Goal: Information Seeking & Learning: Learn about a topic

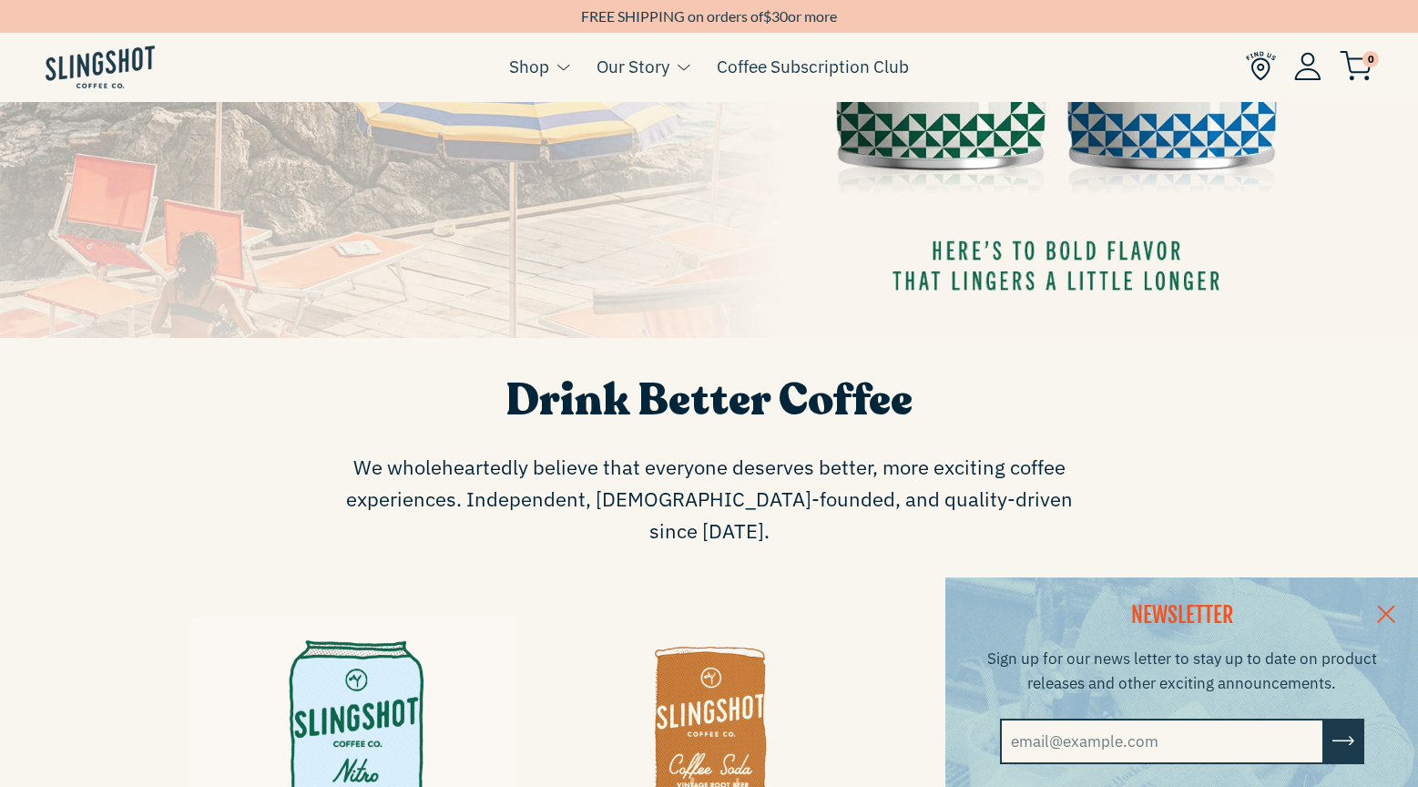
scroll to position [1001, 0]
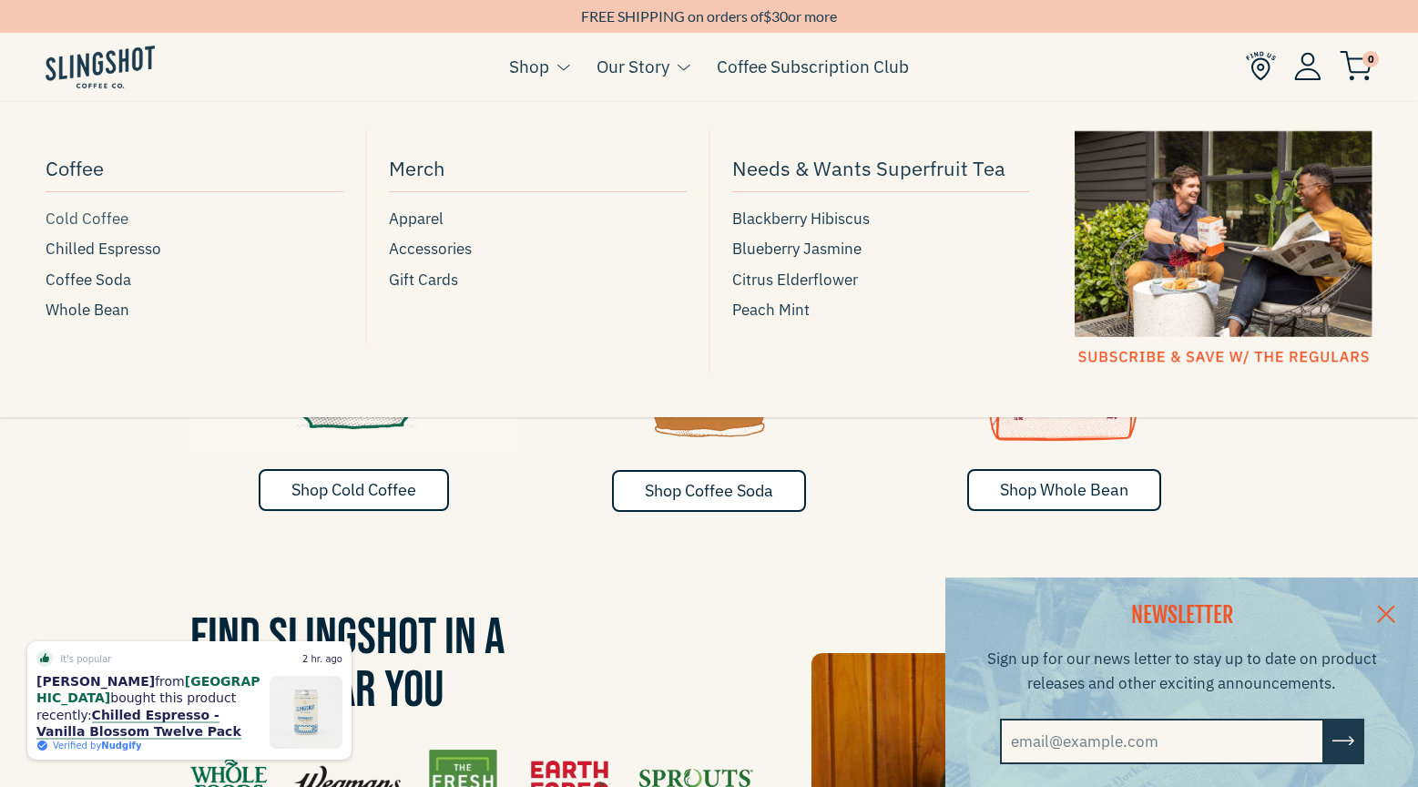
click at [89, 219] on span "Cold Coffee" at bounding box center [87, 219] width 83 height 25
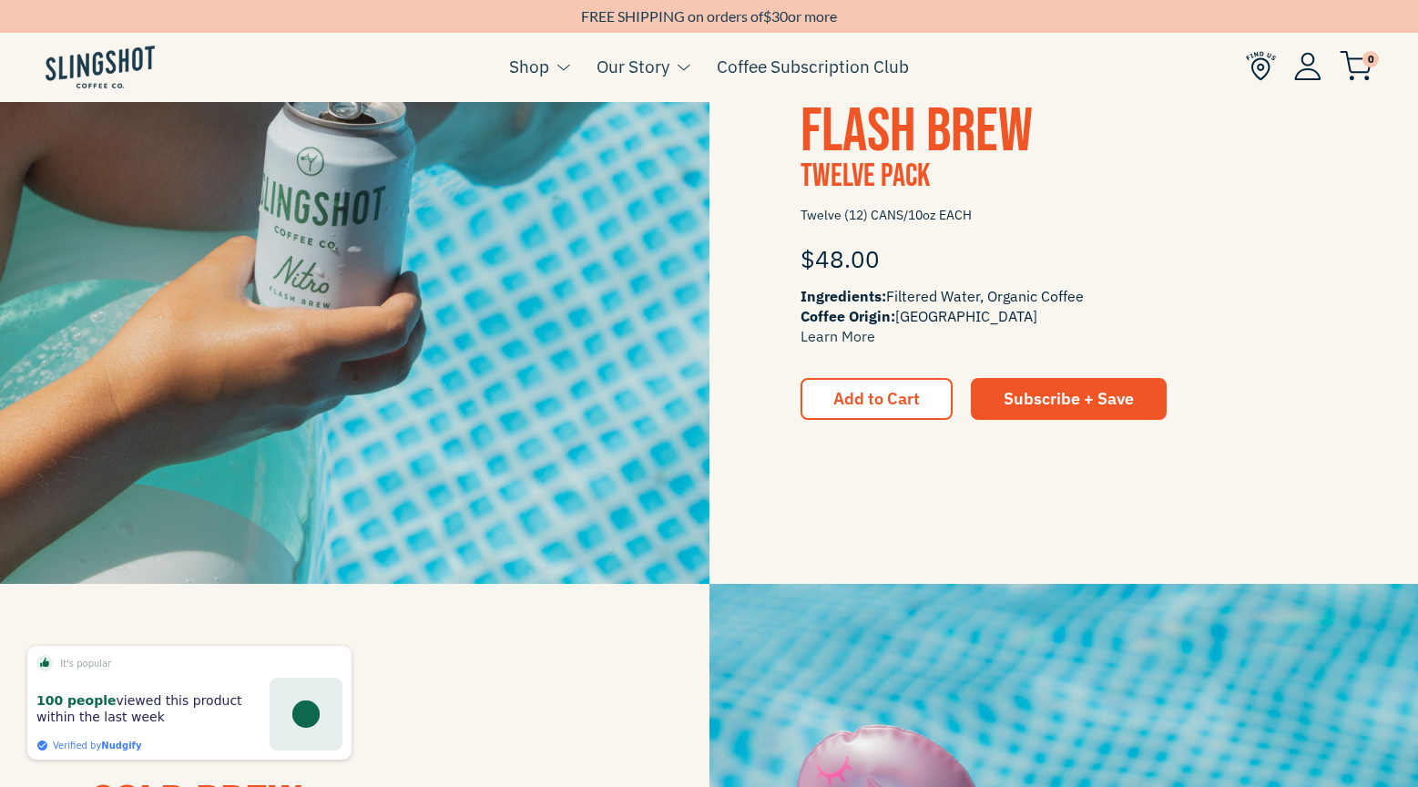
scroll to position [1170, 0]
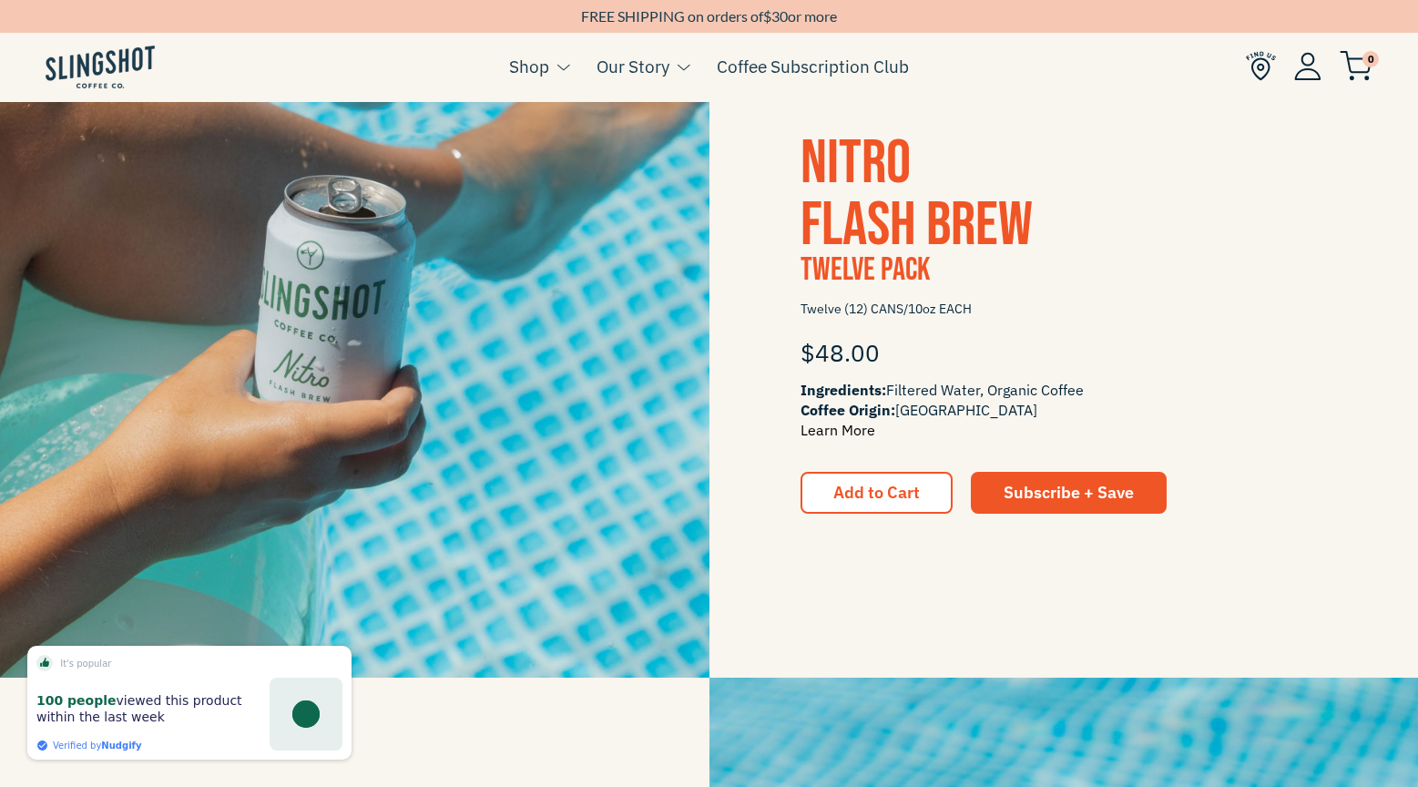
click at [811, 431] on link "Learn More" at bounding box center [838, 430] width 75 height 18
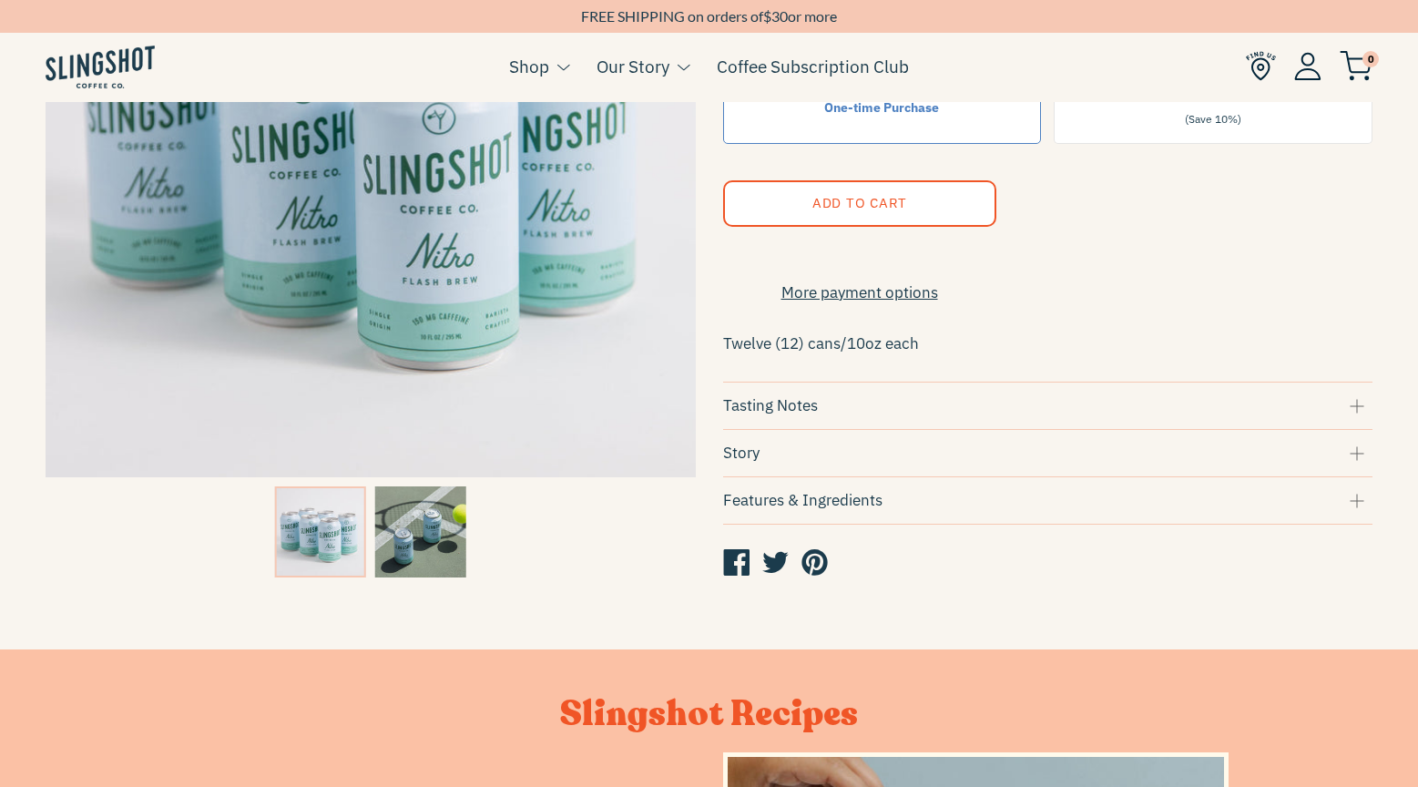
scroll to position [362, 0]
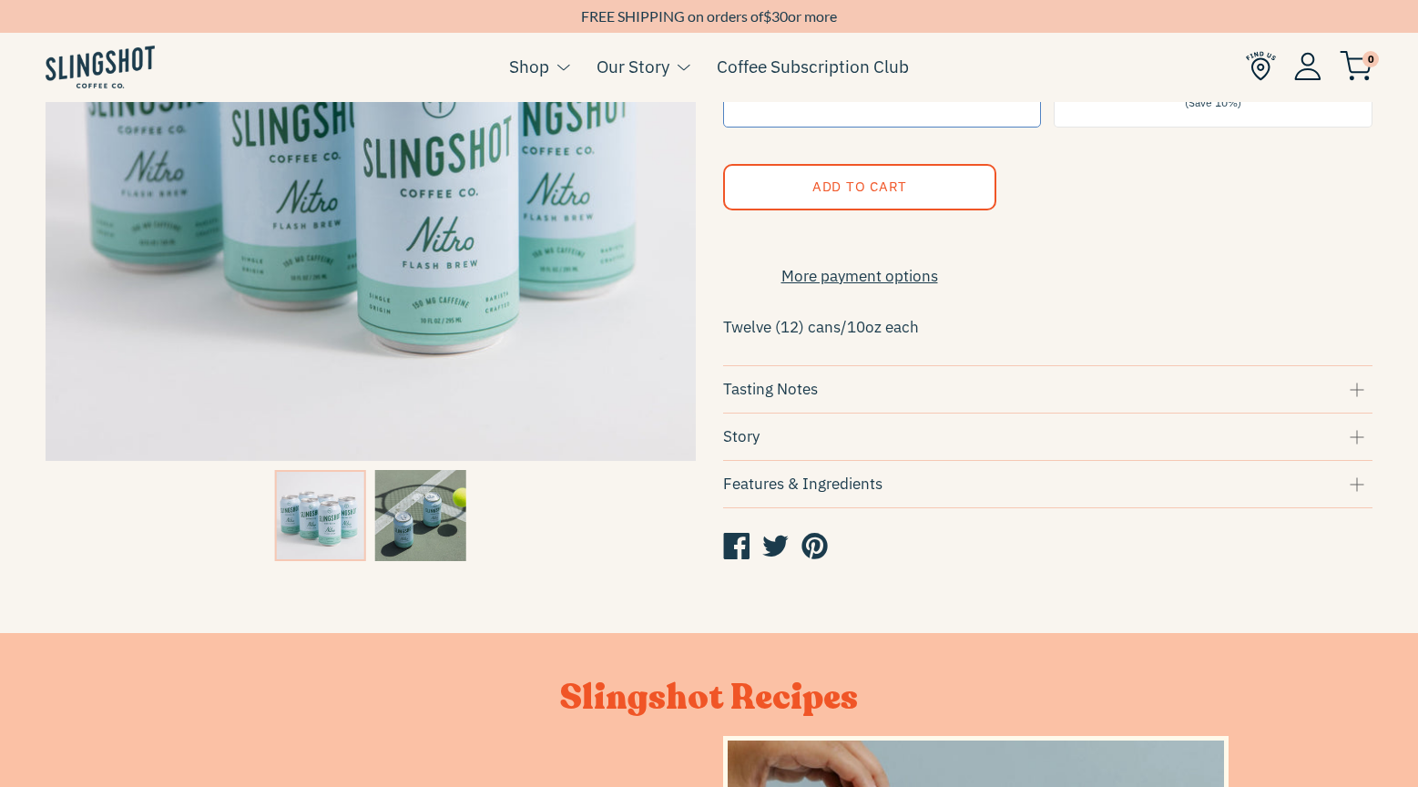
click at [801, 400] on div "Tasting Notes" at bounding box center [1048, 389] width 650 height 25
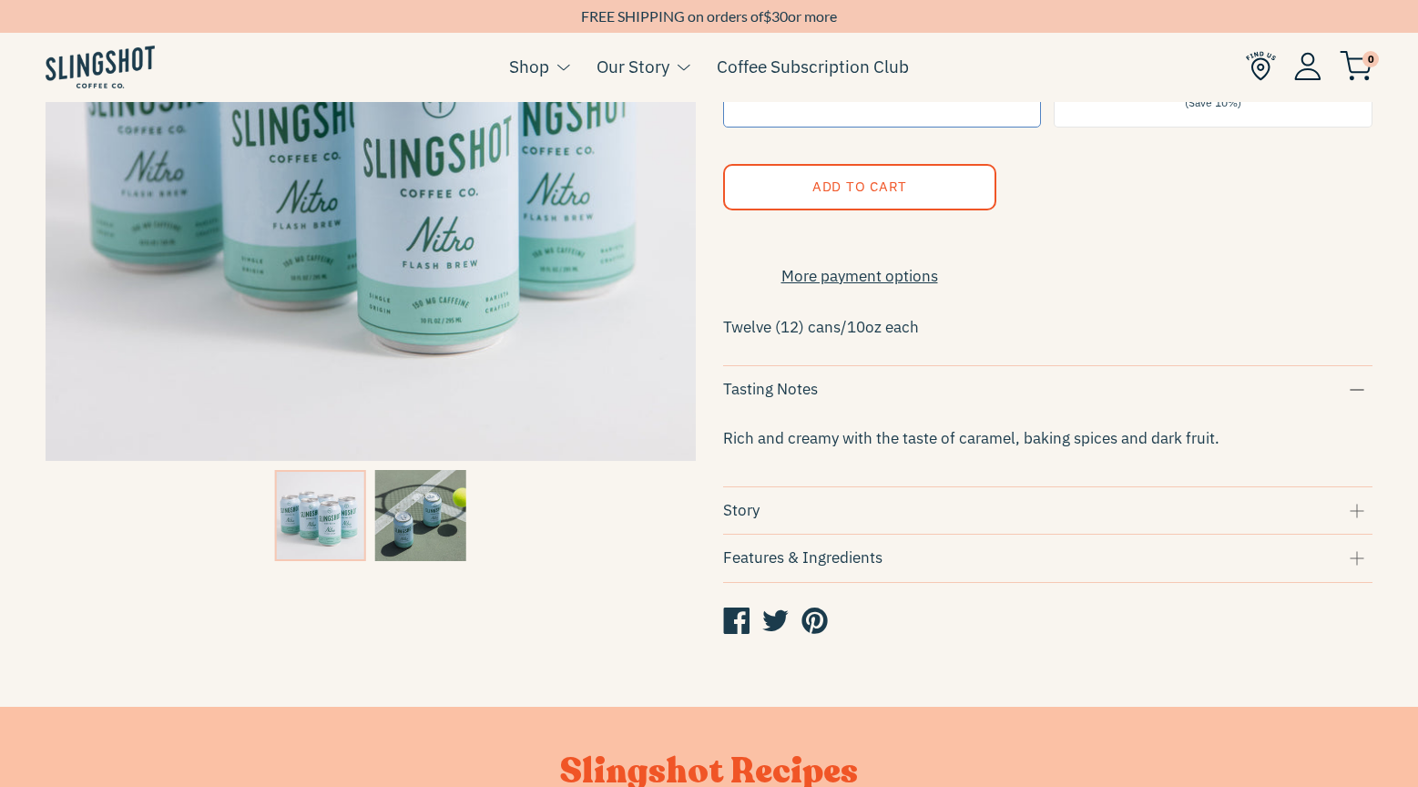
click at [805, 522] on div "Story" at bounding box center [1048, 510] width 650 height 25
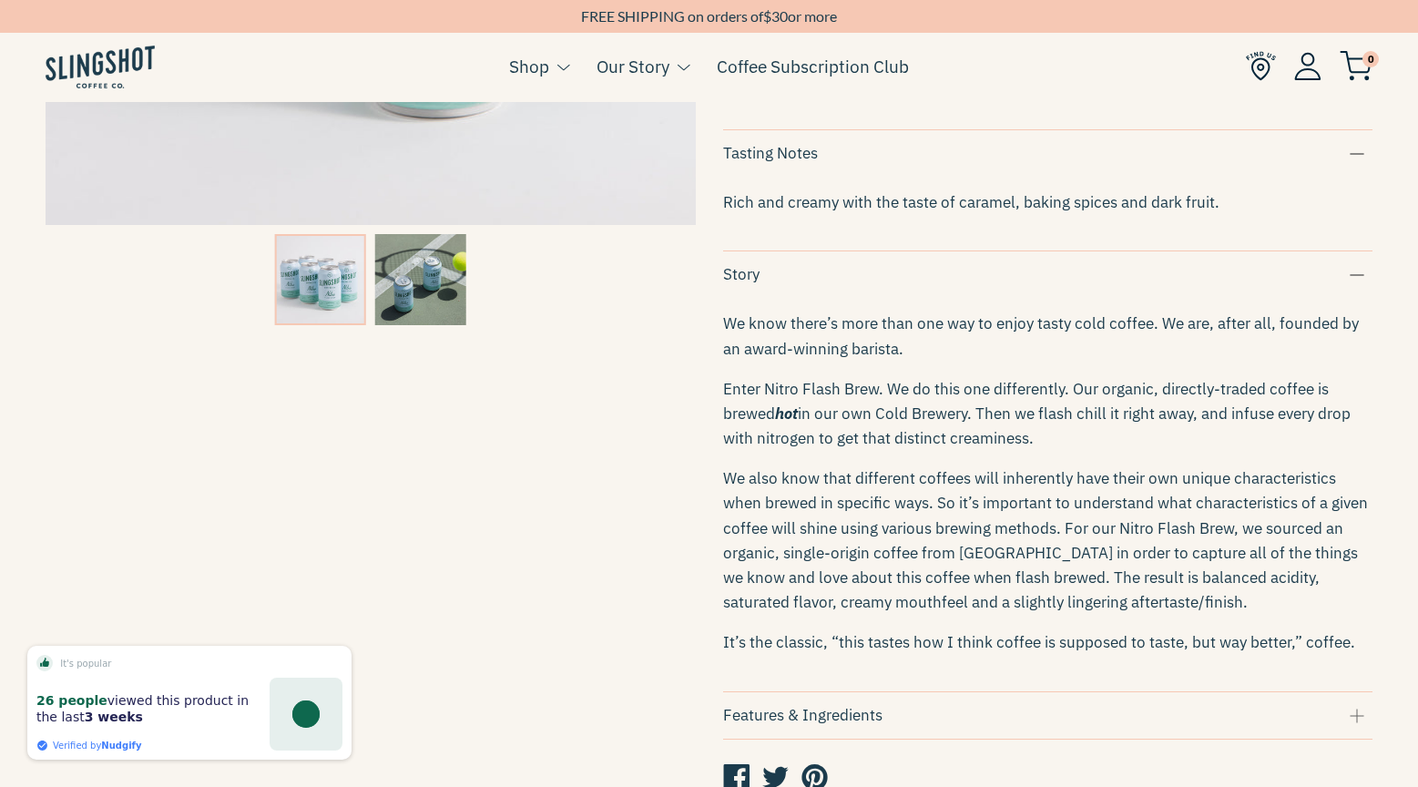
scroll to position [598, 0]
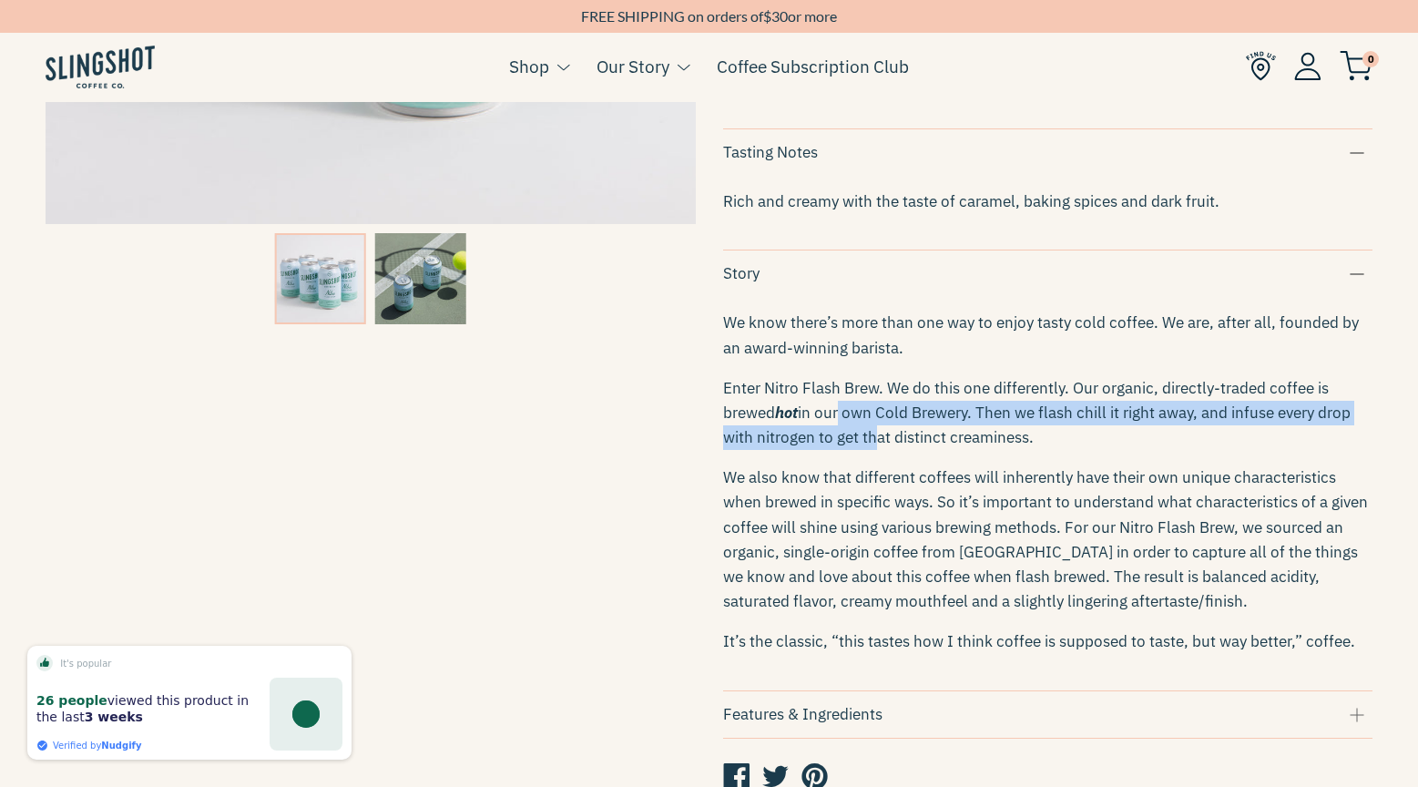
drag, startPoint x: 834, startPoint y: 427, endPoint x: 870, endPoint y: 453, distance: 43.7
click at [870, 447] on span "in our own Cold Brewery. Then we flash chill it right away, and infuse every dr…" at bounding box center [1037, 425] width 628 height 45
drag, startPoint x: 870, startPoint y: 453, endPoint x: 791, endPoint y: 406, distance: 91.9
click at [792, 406] on p "Enter Nitro Flash Brew. We do this one differently. Our organic, directly-trade…" at bounding box center [1048, 413] width 650 height 75
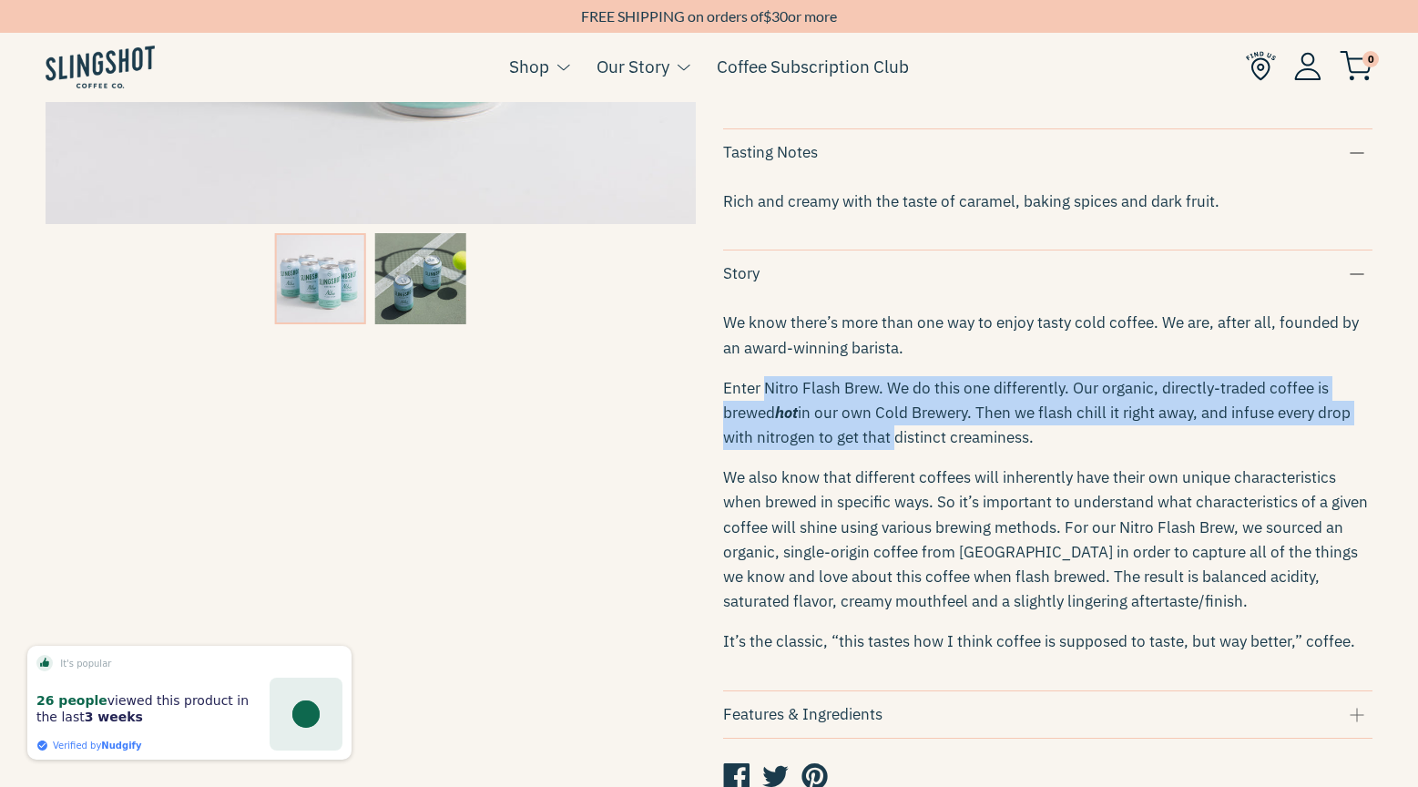
click at [791, 406] on span "Enter Nitro Flash Brew. We do this one differently. Our organic, directly-trade…" at bounding box center [1026, 400] width 606 height 45
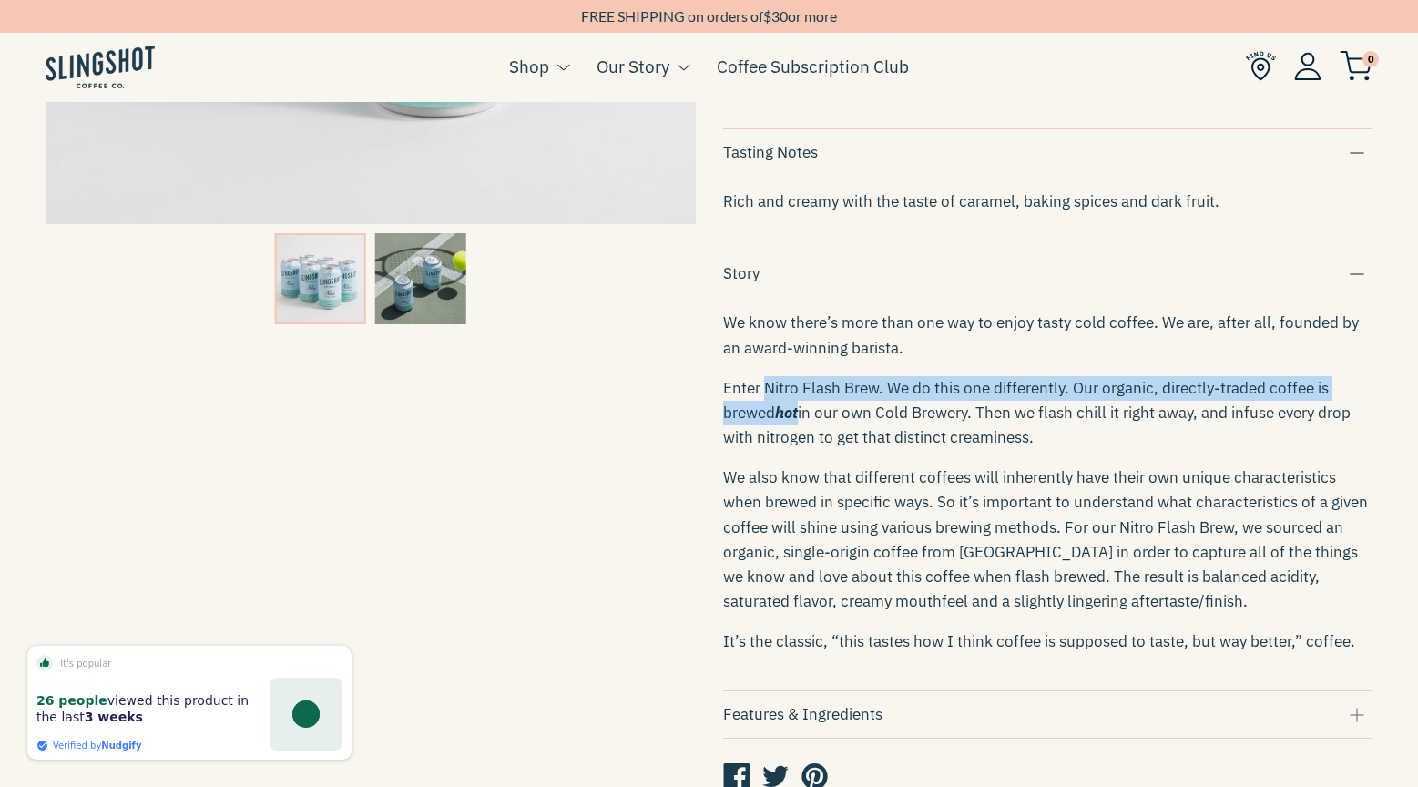
drag, startPoint x: 791, startPoint y: 406, endPoint x: 799, endPoint y: 425, distance: 20.8
click at [799, 426] on p "Enter Nitro Flash Brew. We do this one differently. Our organic, directly-trade…" at bounding box center [1048, 413] width 650 height 75
click at [798, 423] on icon "hot" at bounding box center [786, 413] width 23 height 20
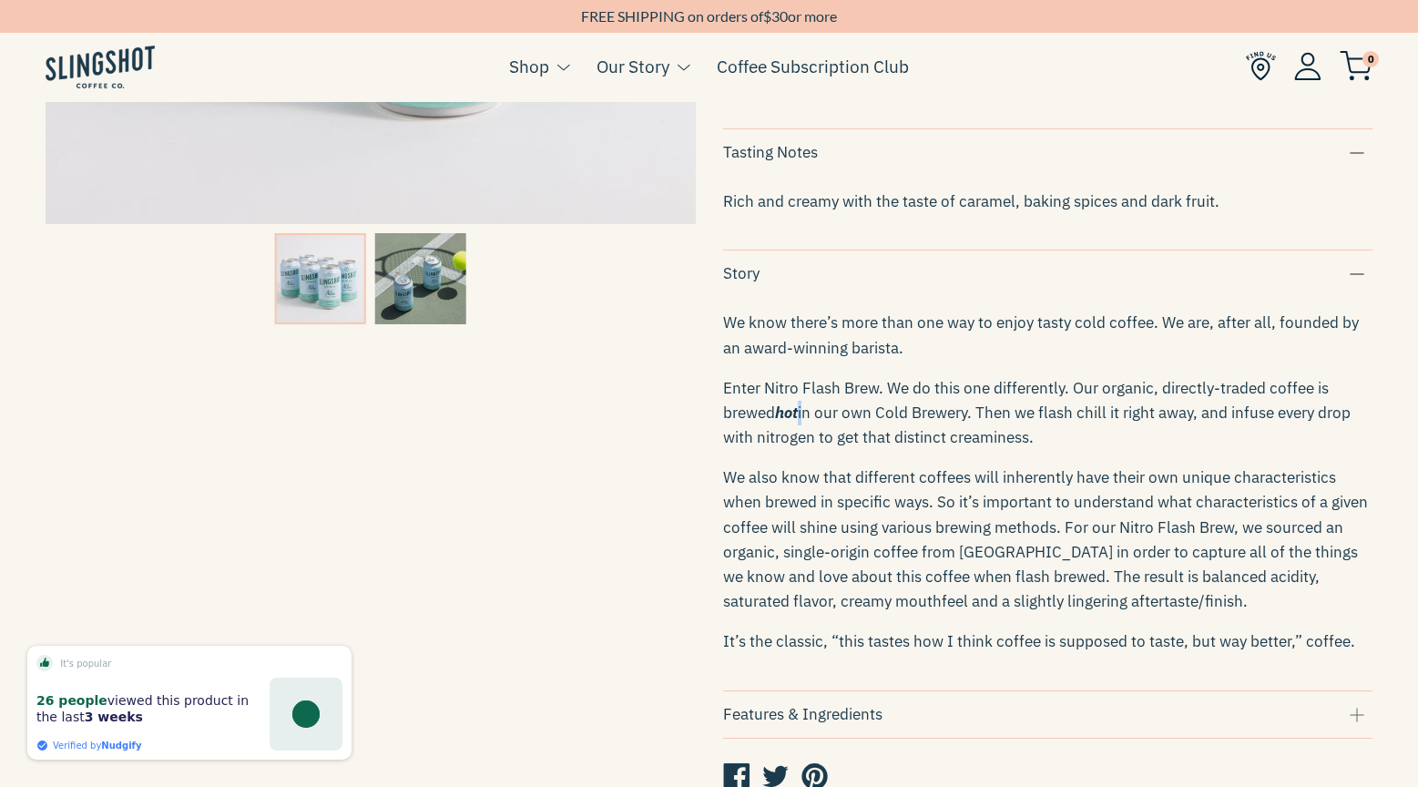
click at [798, 423] on icon "hot" at bounding box center [786, 413] width 23 height 20
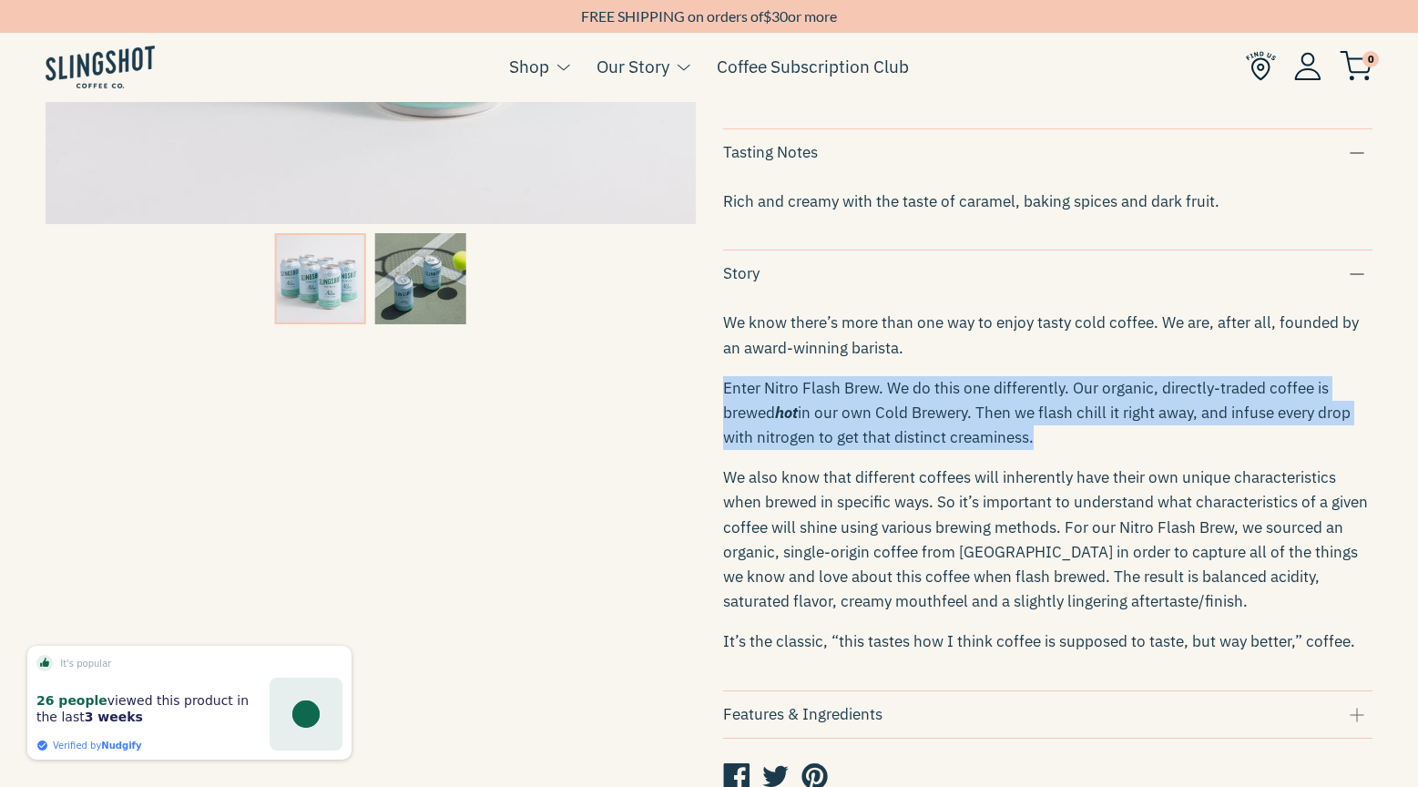
click at [798, 423] on icon "hot" at bounding box center [786, 413] width 23 height 20
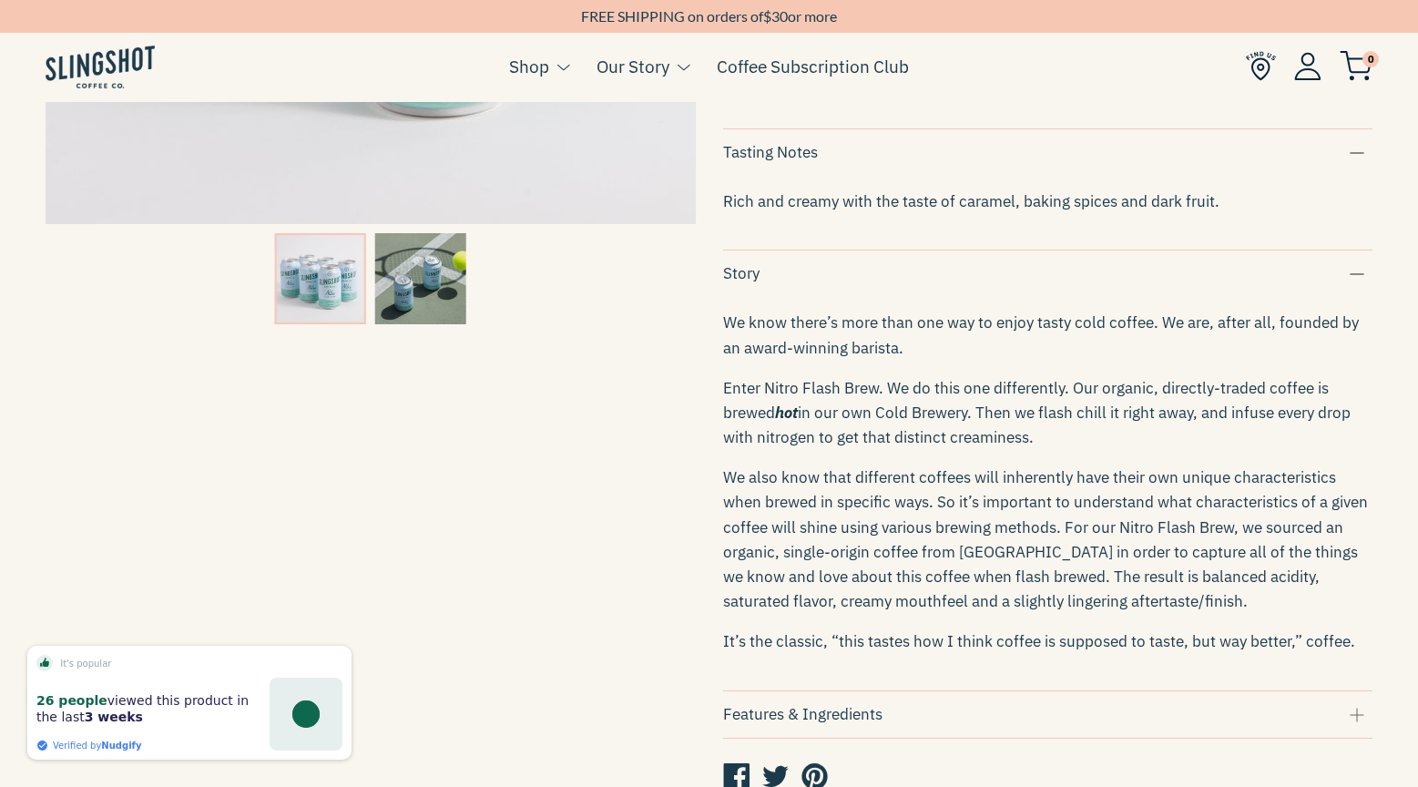
click at [842, 431] on span "in our own Cold Brewery. Then we flash chill it right away, and infuse every dr…" at bounding box center [1037, 425] width 628 height 45
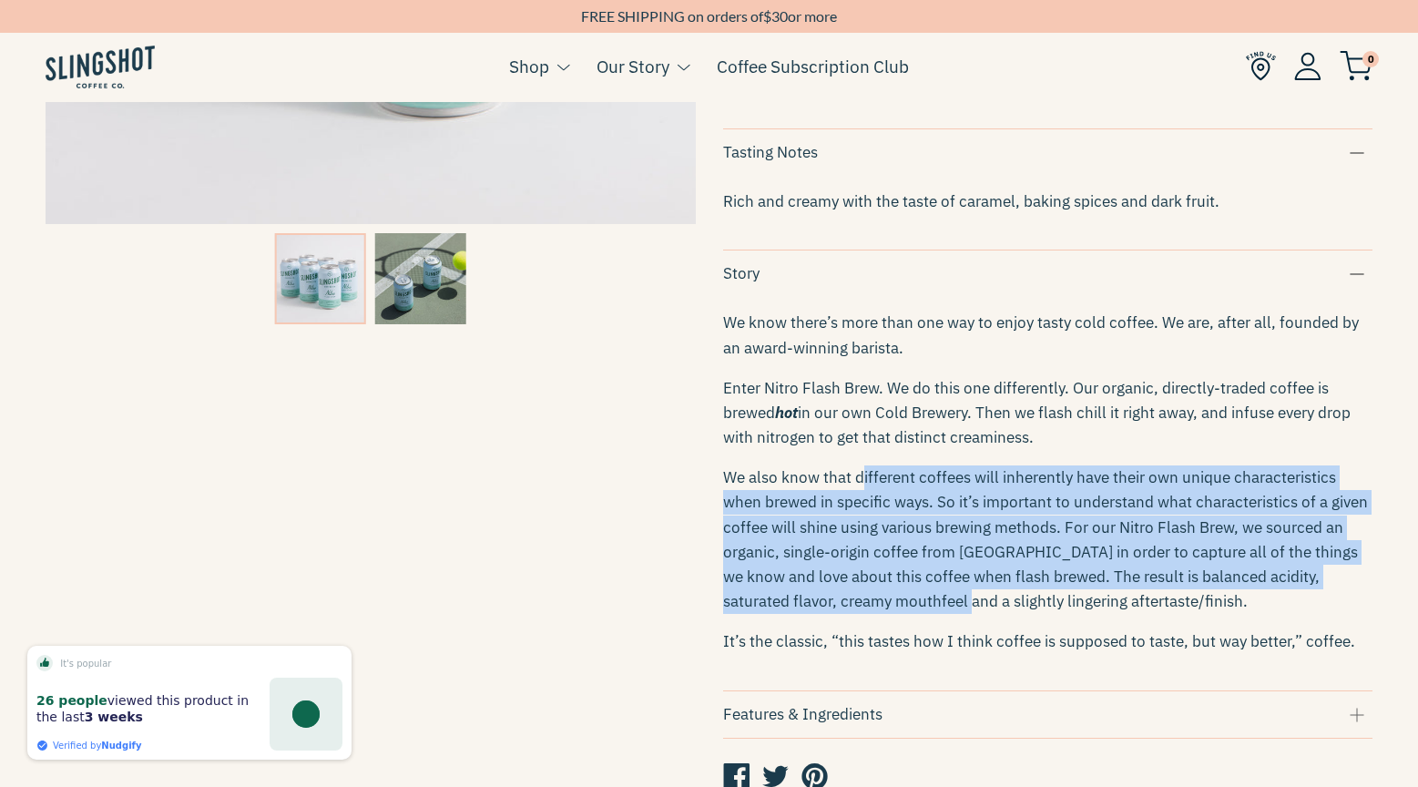
drag, startPoint x: 858, startPoint y: 496, endPoint x: 913, endPoint y: 608, distance: 123.8
click at [913, 608] on span "We also know that different coffees will inherently have their own unique chara…" at bounding box center [1045, 539] width 645 height 144
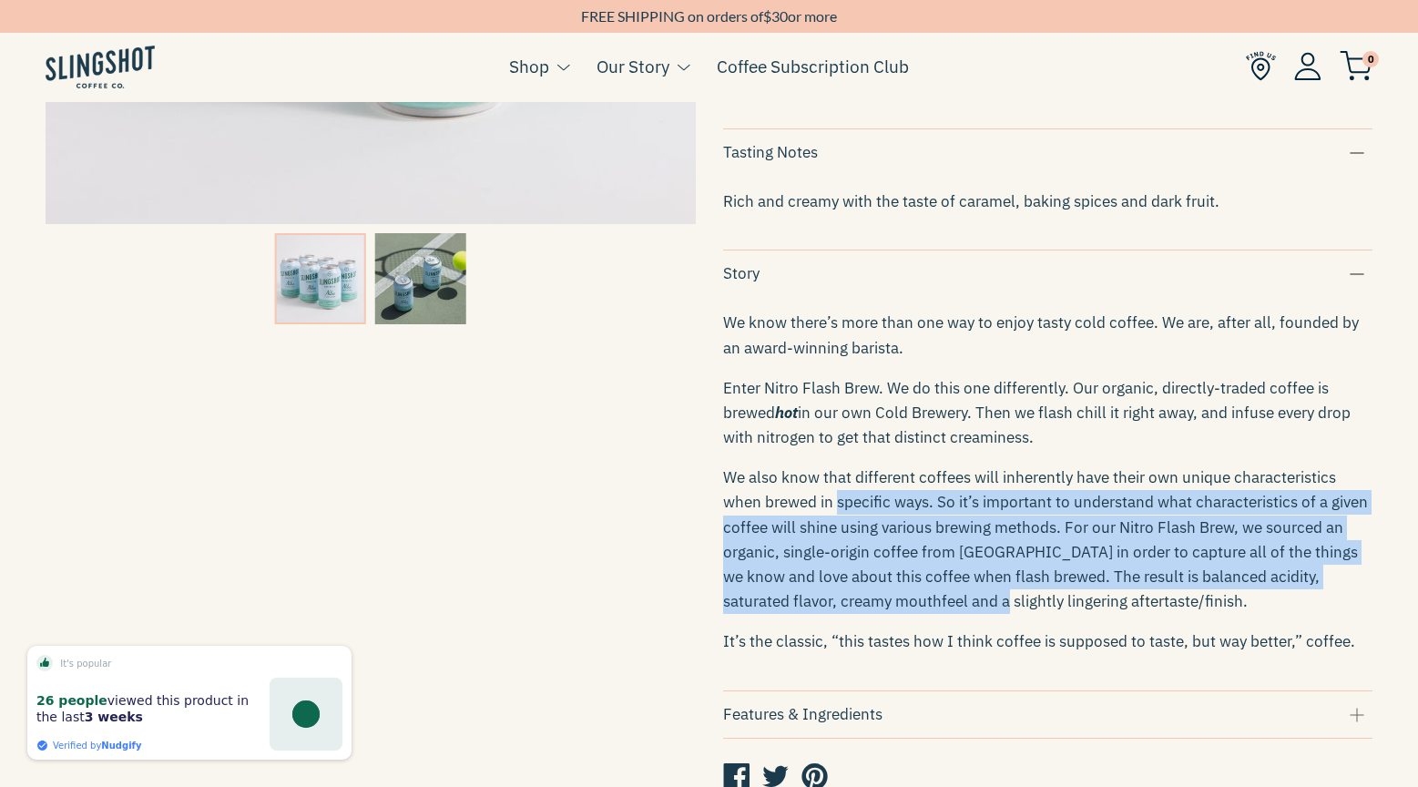
drag, startPoint x: 913, startPoint y: 608, endPoint x: 881, endPoint y: 503, distance: 109.5
click at [882, 503] on p "We also know that different coffees will inherently have their own unique chara…" at bounding box center [1048, 539] width 650 height 148
click at [881, 503] on p "We also know that different coffees will inherently have their own unique chara…" at bounding box center [1048, 539] width 650 height 148
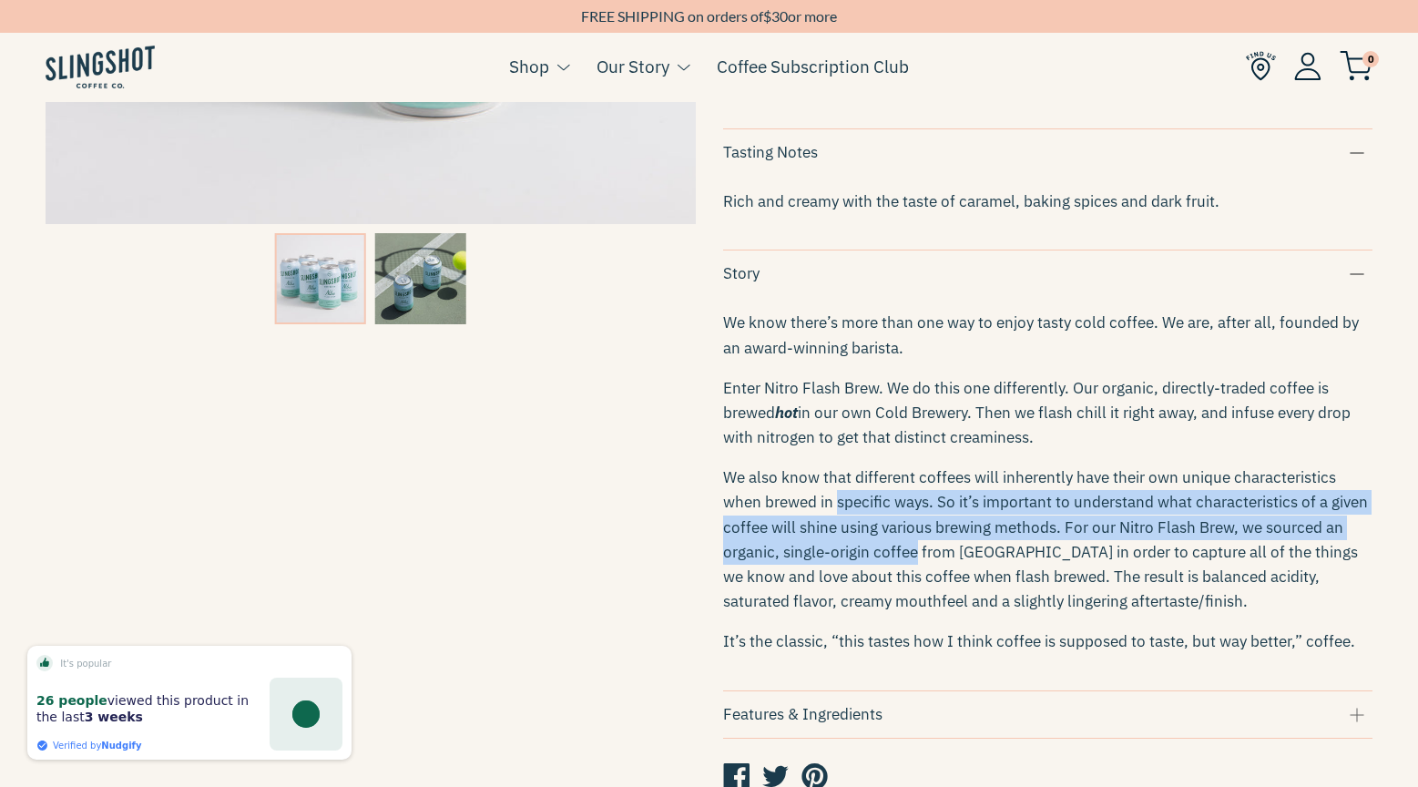
drag, startPoint x: 881, startPoint y: 503, endPoint x: 900, endPoint y: 564, distance: 64.0
click at [900, 564] on p "We also know that different coffees will inherently have their own unique chara…" at bounding box center [1048, 539] width 650 height 148
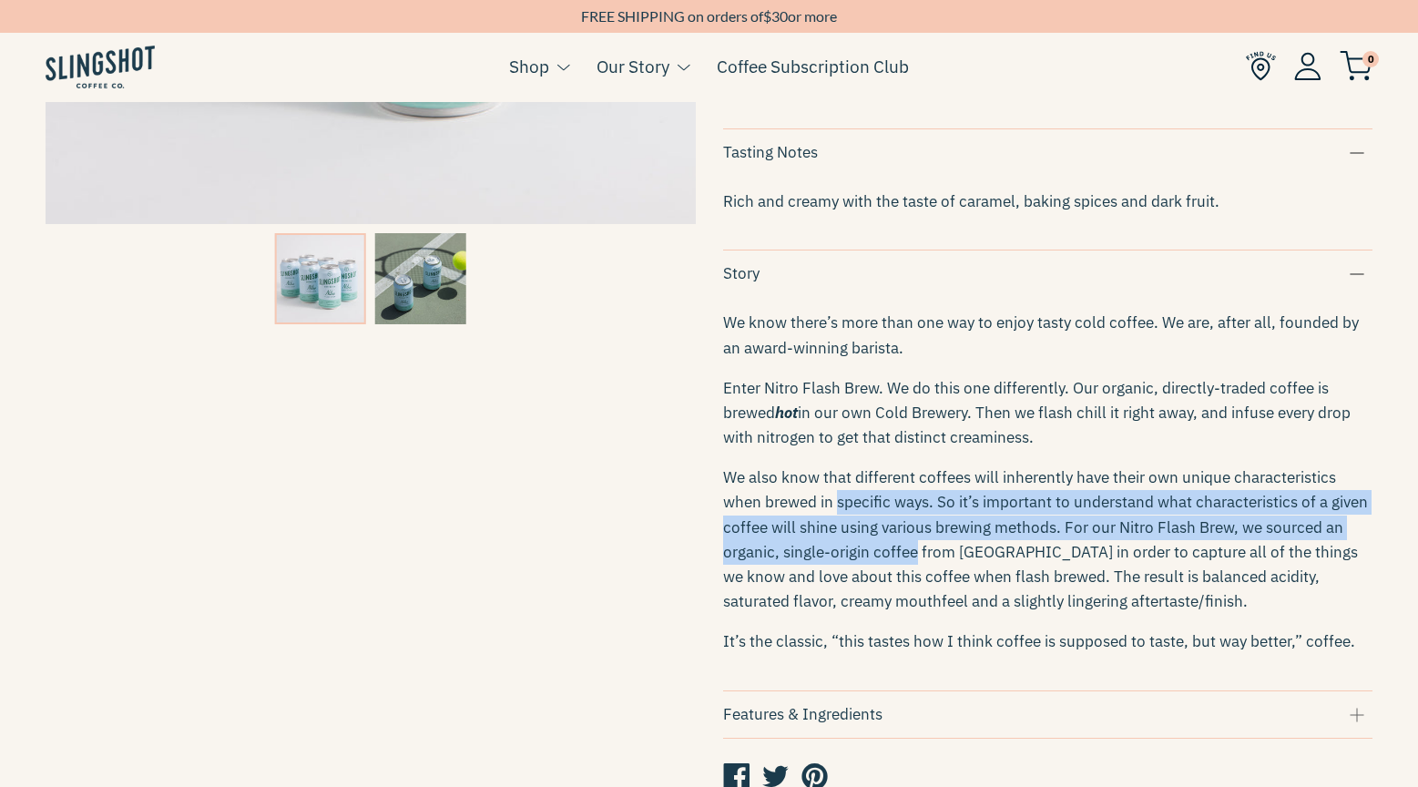
click at [900, 564] on span "We also know that different coffees will inherently have their own unique chara…" at bounding box center [1045, 539] width 645 height 144
drag, startPoint x: 900, startPoint y: 564, endPoint x: 881, endPoint y: 518, distance: 49.4
click at [882, 518] on span "We also know that different coffees will inherently have their own unique chara…" at bounding box center [1045, 539] width 645 height 144
click at [881, 518] on span "We also know that different coffees will inherently have their own unique chara…" at bounding box center [1045, 539] width 645 height 144
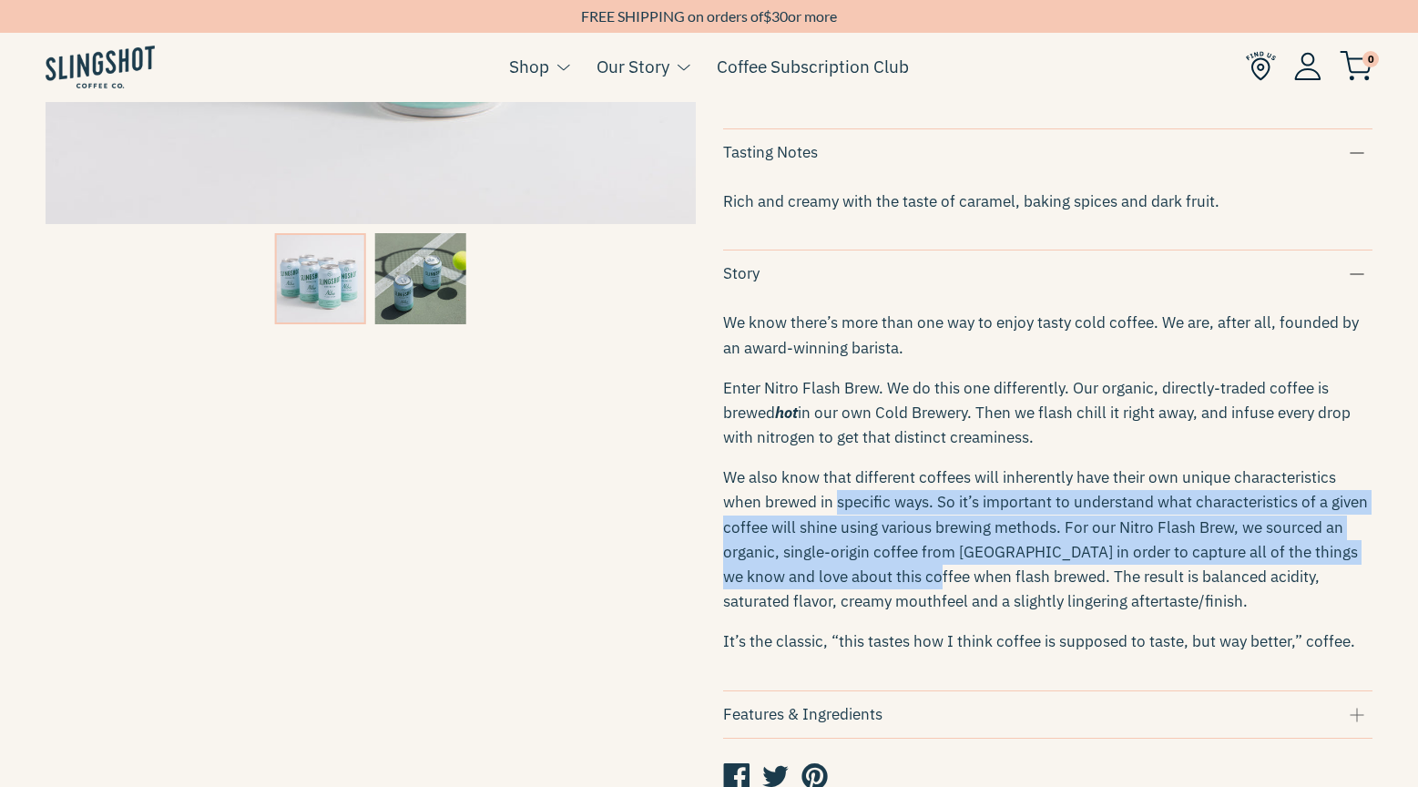
drag, startPoint x: 881, startPoint y: 518, endPoint x: 891, endPoint y: 583, distance: 65.4
click at [891, 583] on span "We also know that different coffees will inherently have their own unique chara…" at bounding box center [1045, 539] width 645 height 144
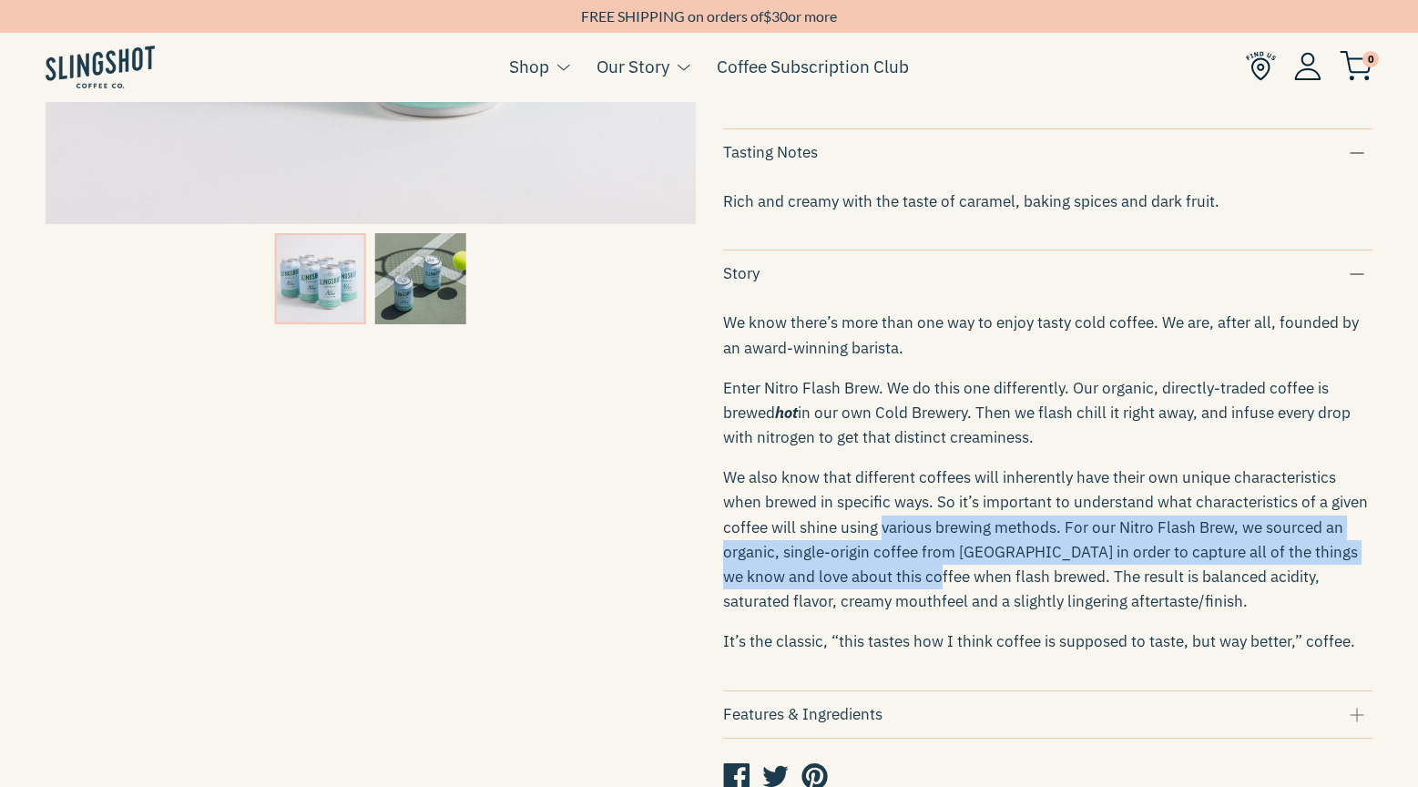
drag, startPoint x: 891, startPoint y: 583, endPoint x: 891, endPoint y: 521, distance: 61.9
click at [891, 524] on span "We also know that different coffees will inherently have their own unique chara…" at bounding box center [1045, 539] width 645 height 144
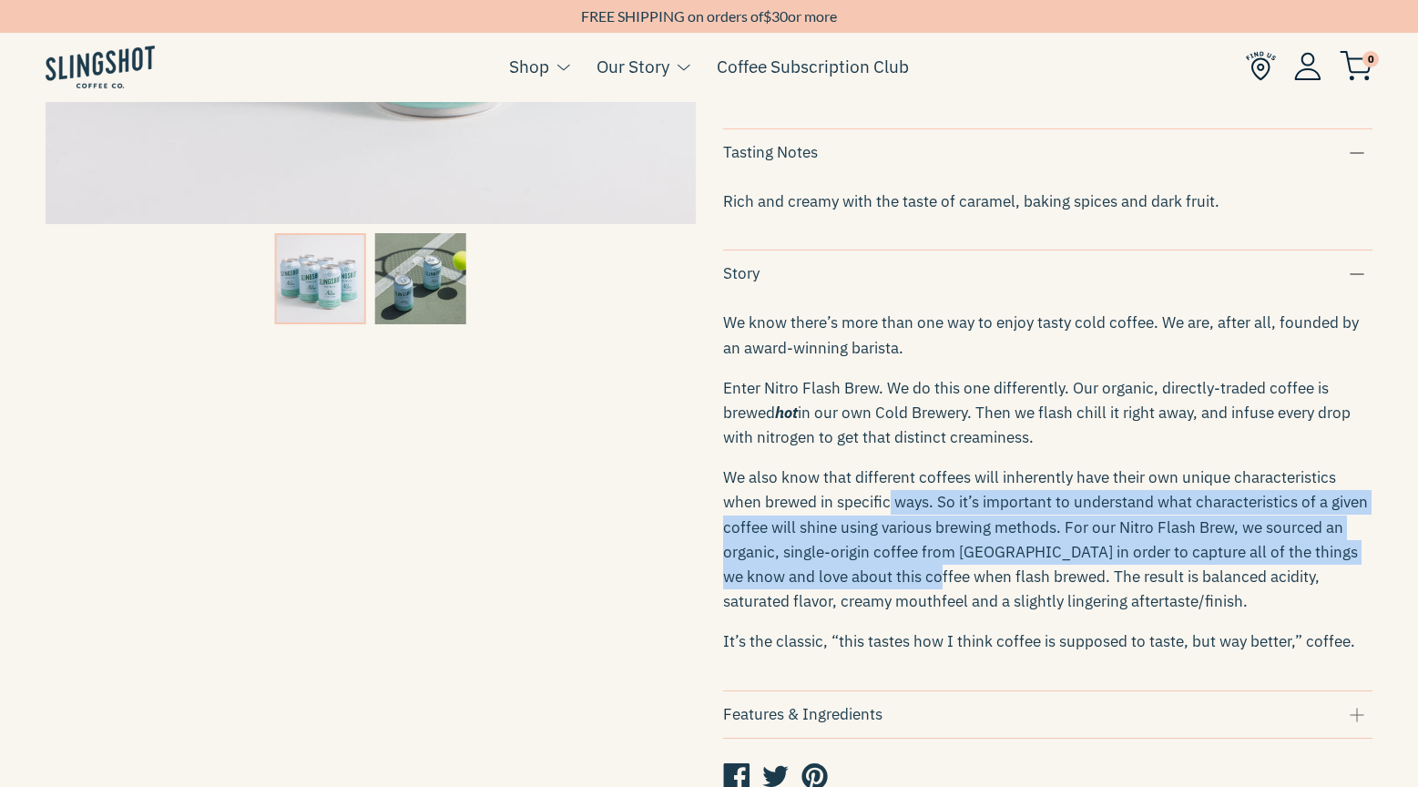
click at [891, 521] on span "We also know that different coffees will inherently have their own unique chara…" at bounding box center [1045, 539] width 645 height 144
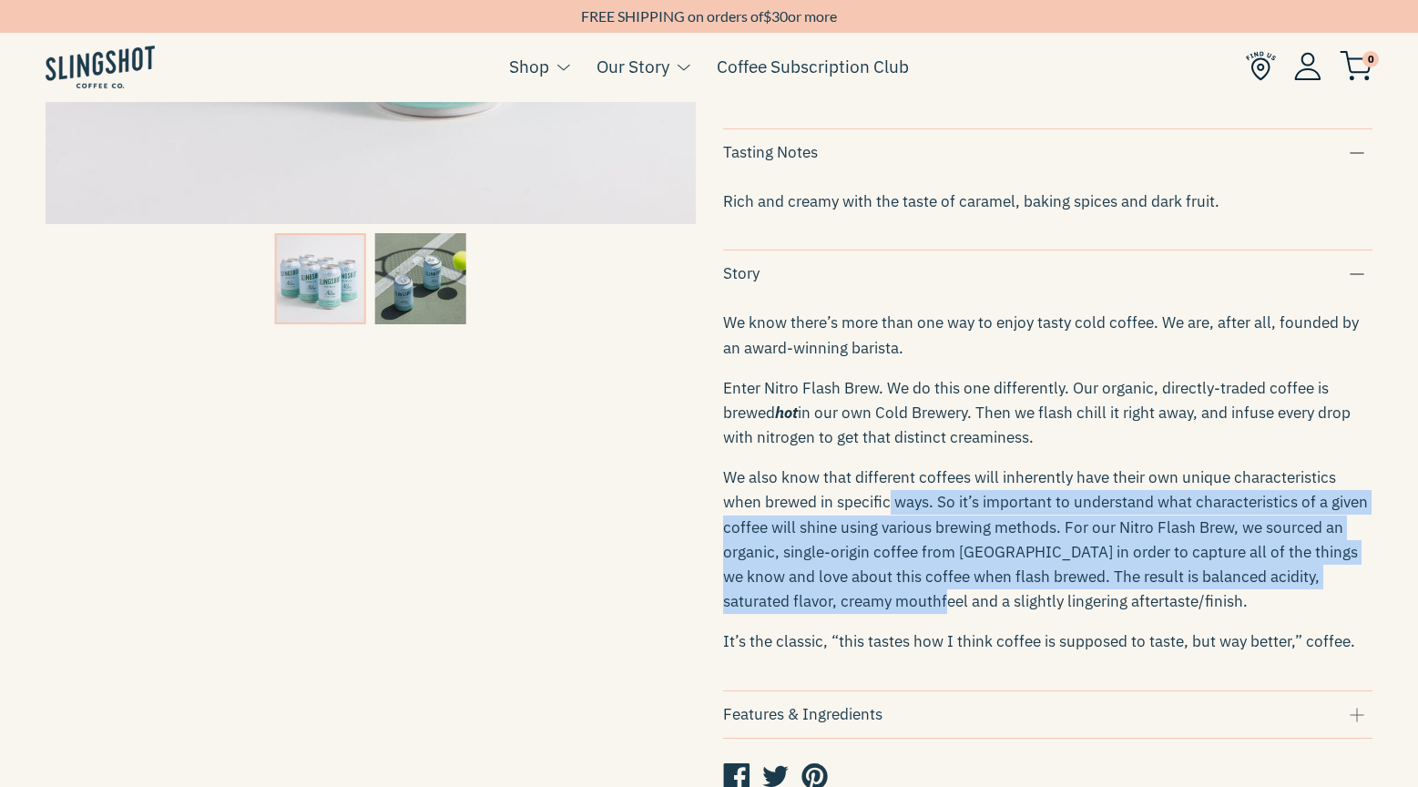
drag, startPoint x: 891, startPoint y: 601, endPoint x: 891, endPoint y: 629, distance: 27.3
click at [891, 629] on div "We know there’s more than one way to enjoy tasty cold coffee. We are, after all…" at bounding box center [1048, 482] width 650 height 374
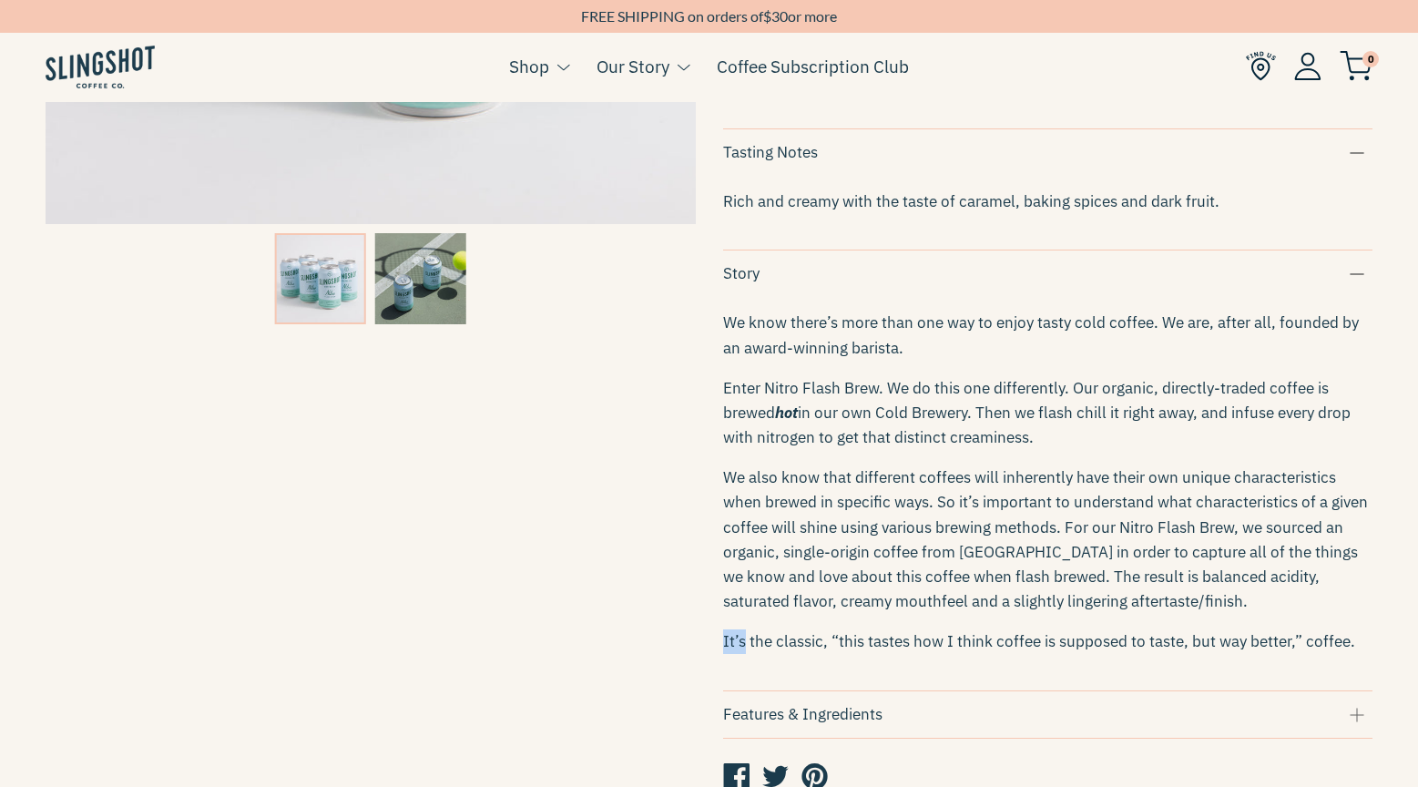
click at [891, 629] on div "We know there’s more than one way to enjoy tasty cold coffee. We are, after all…" at bounding box center [1048, 482] width 650 height 374
click at [863, 601] on p "We also know that different coffees will inherently have their own unique chara…" at bounding box center [1048, 539] width 650 height 148
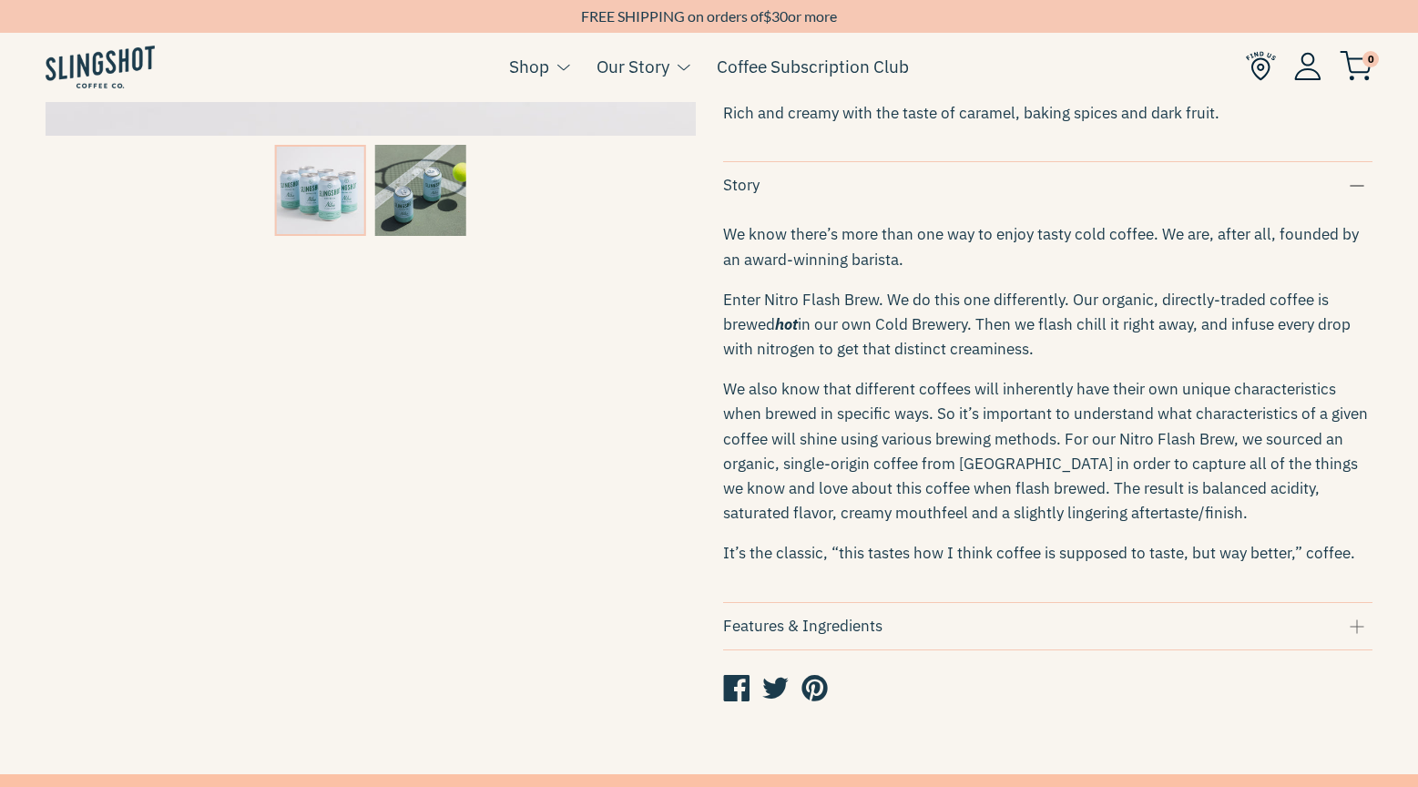
scroll to position [694, 0]
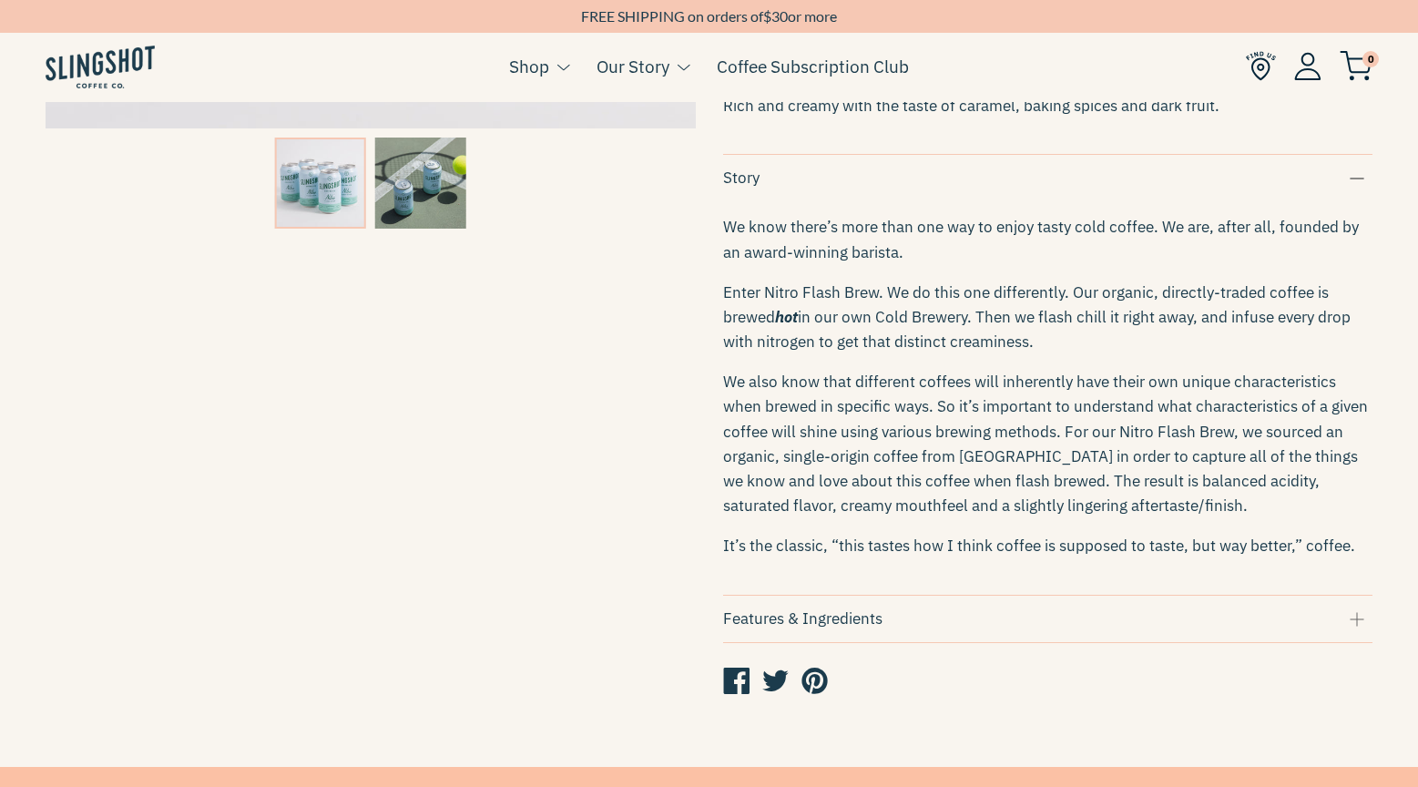
click at [854, 631] on div "Features & Ingredients" at bounding box center [1048, 619] width 650 height 25
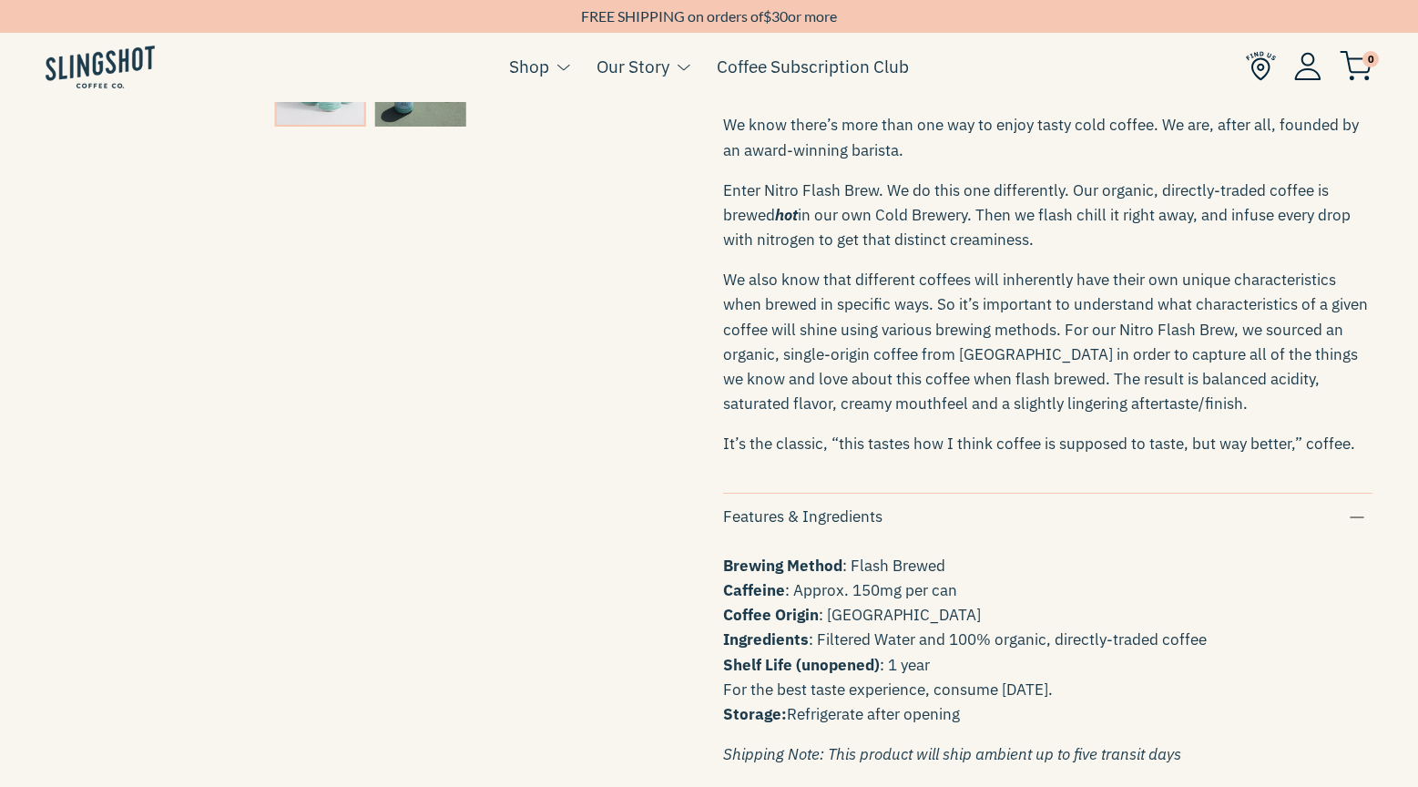
scroll to position [953, 0]
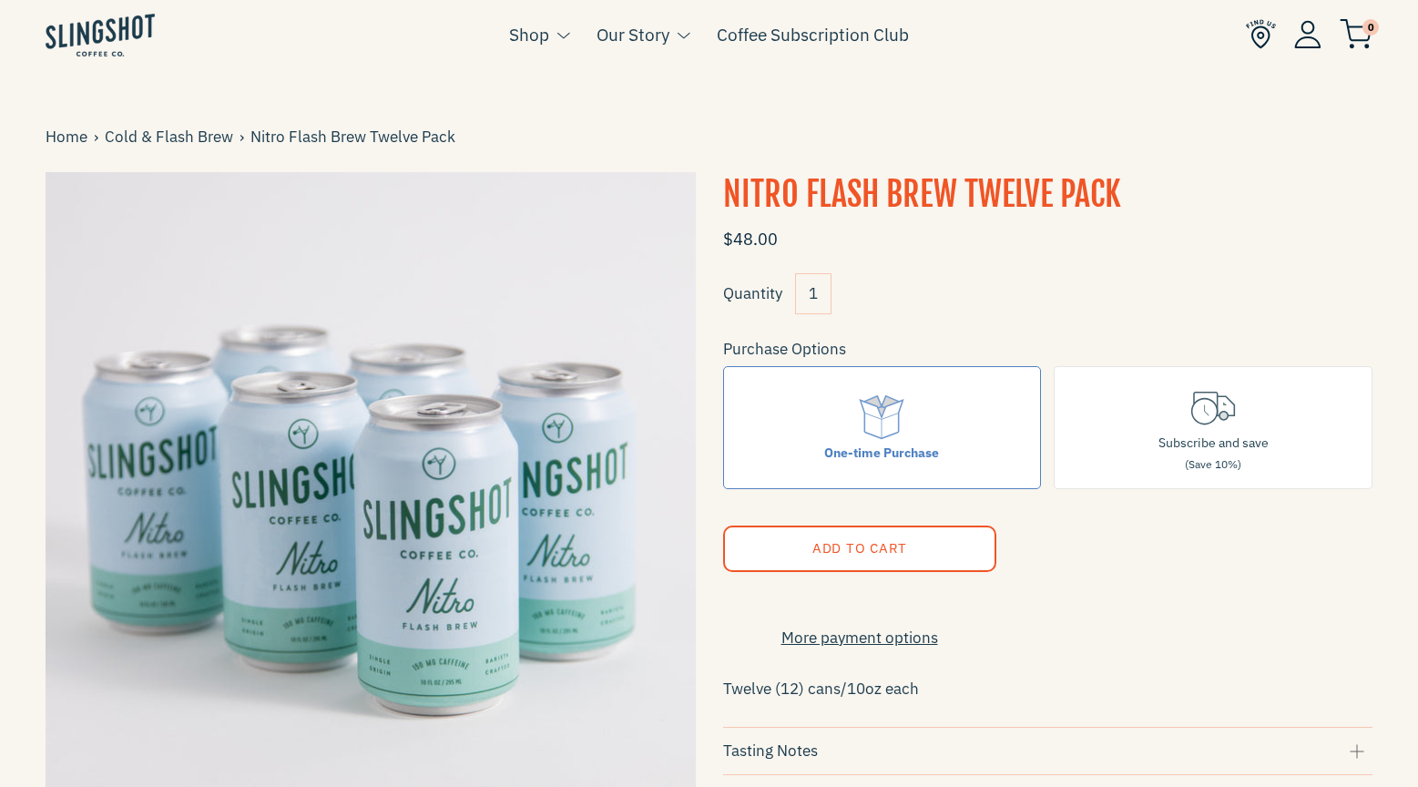
scroll to position [82, 0]
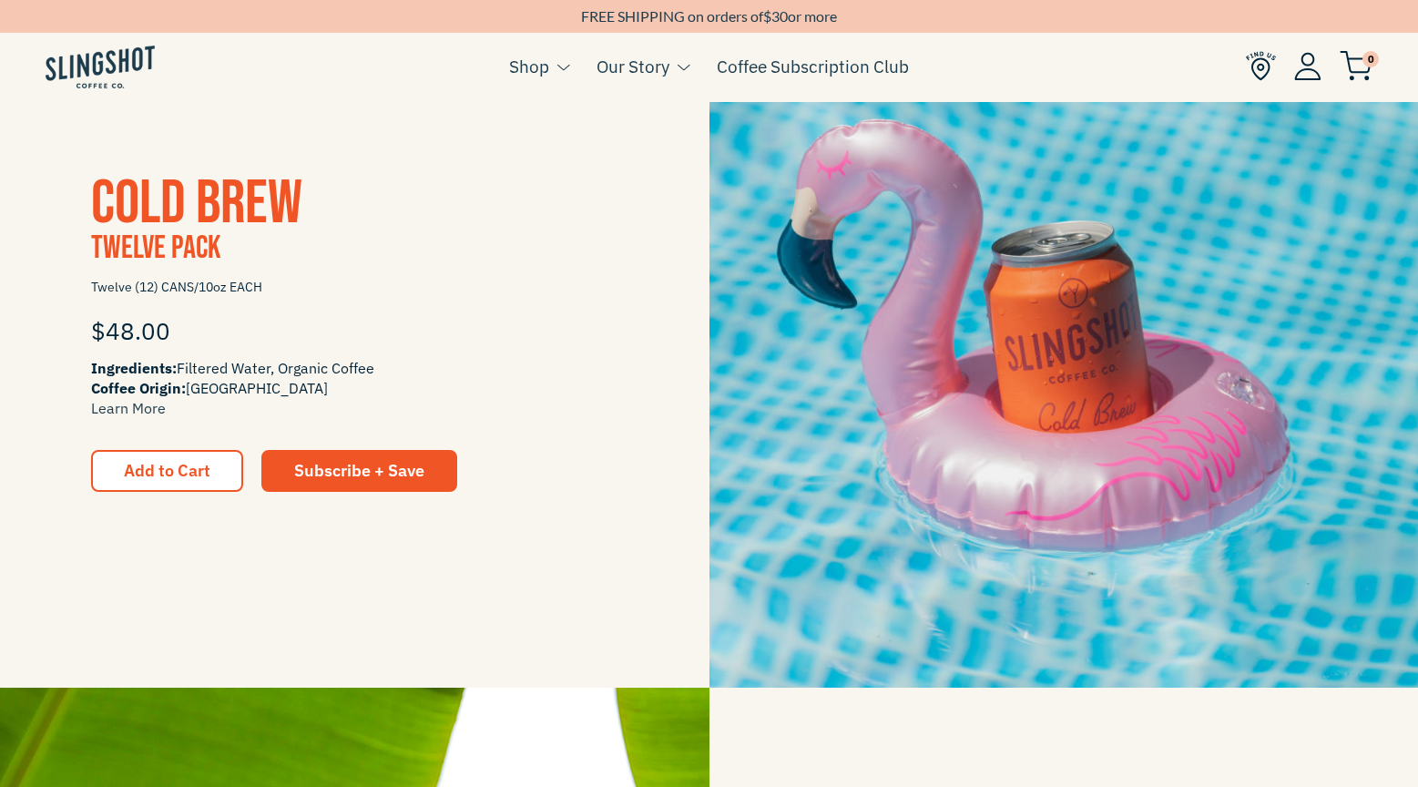
scroll to position [1905, 0]
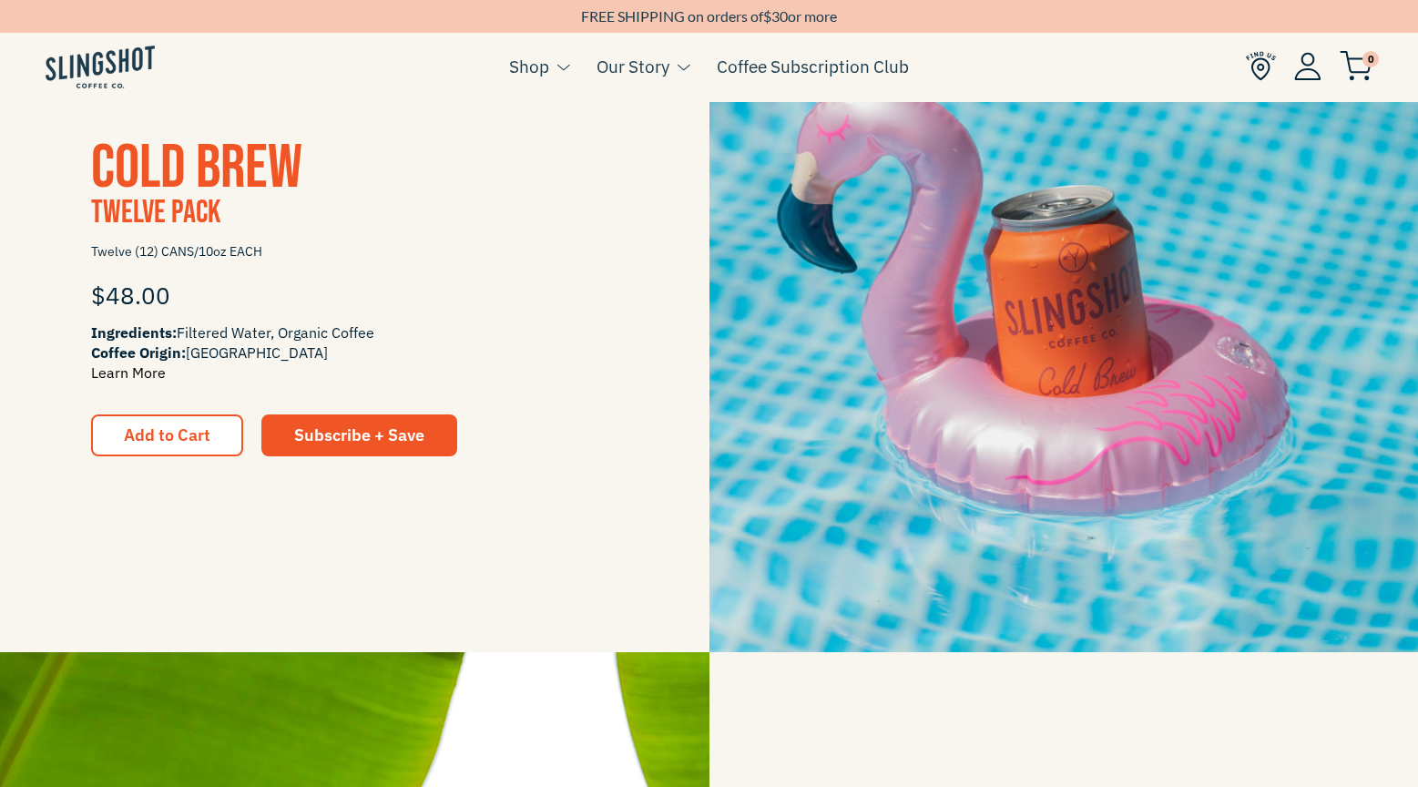
click at [137, 380] on link "Learn More" at bounding box center [128, 372] width 75 height 18
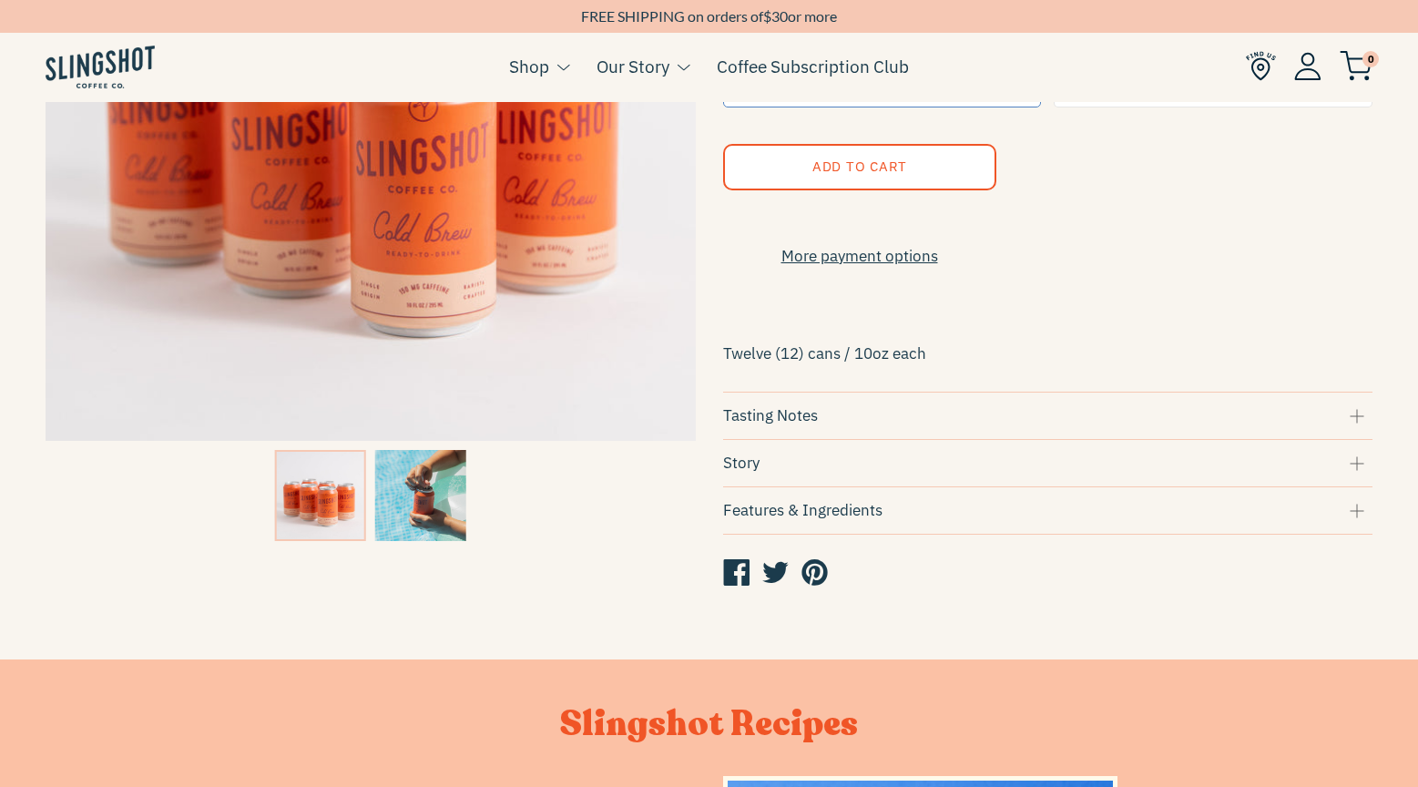
scroll to position [380, 0]
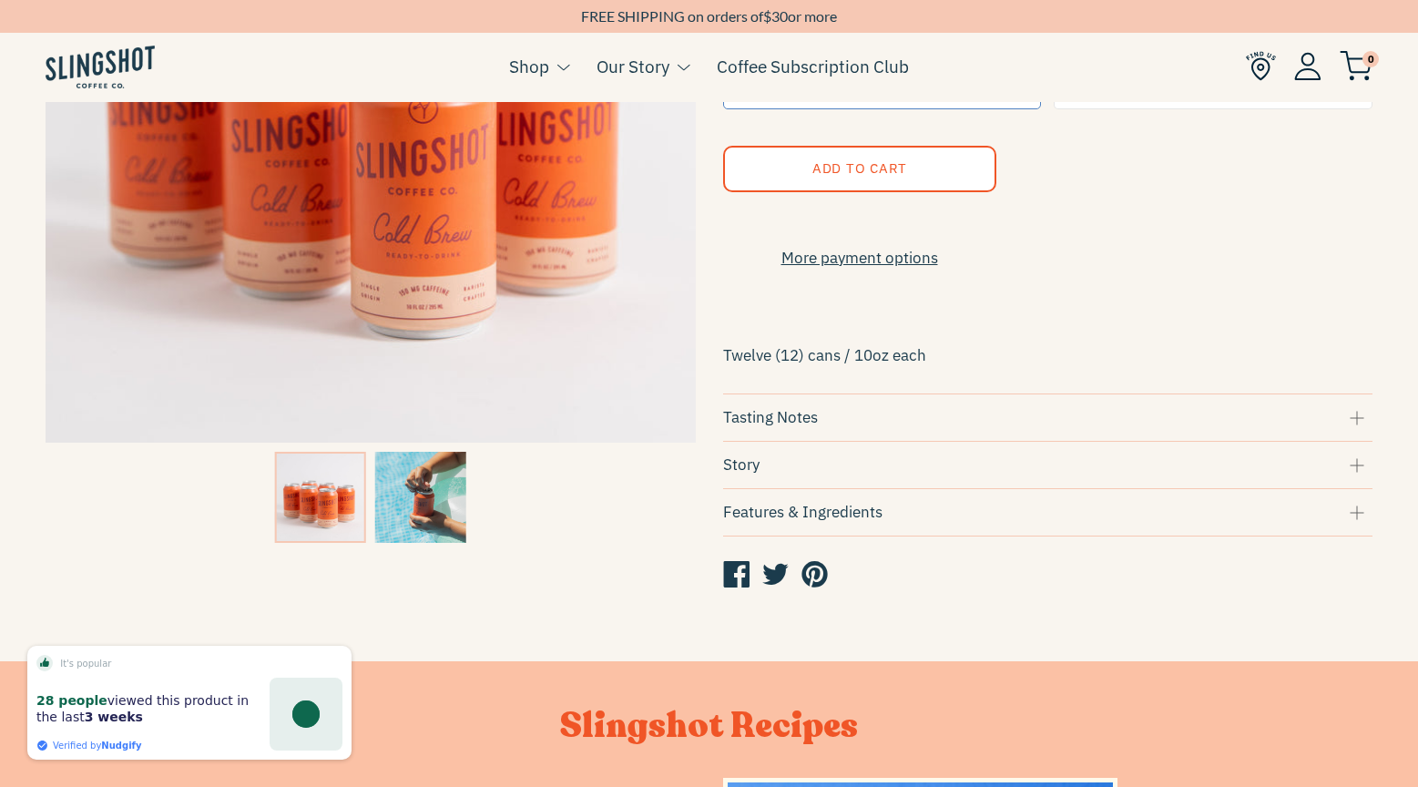
click at [980, 428] on div "Tasting Notes" at bounding box center [1048, 417] width 650 height 25
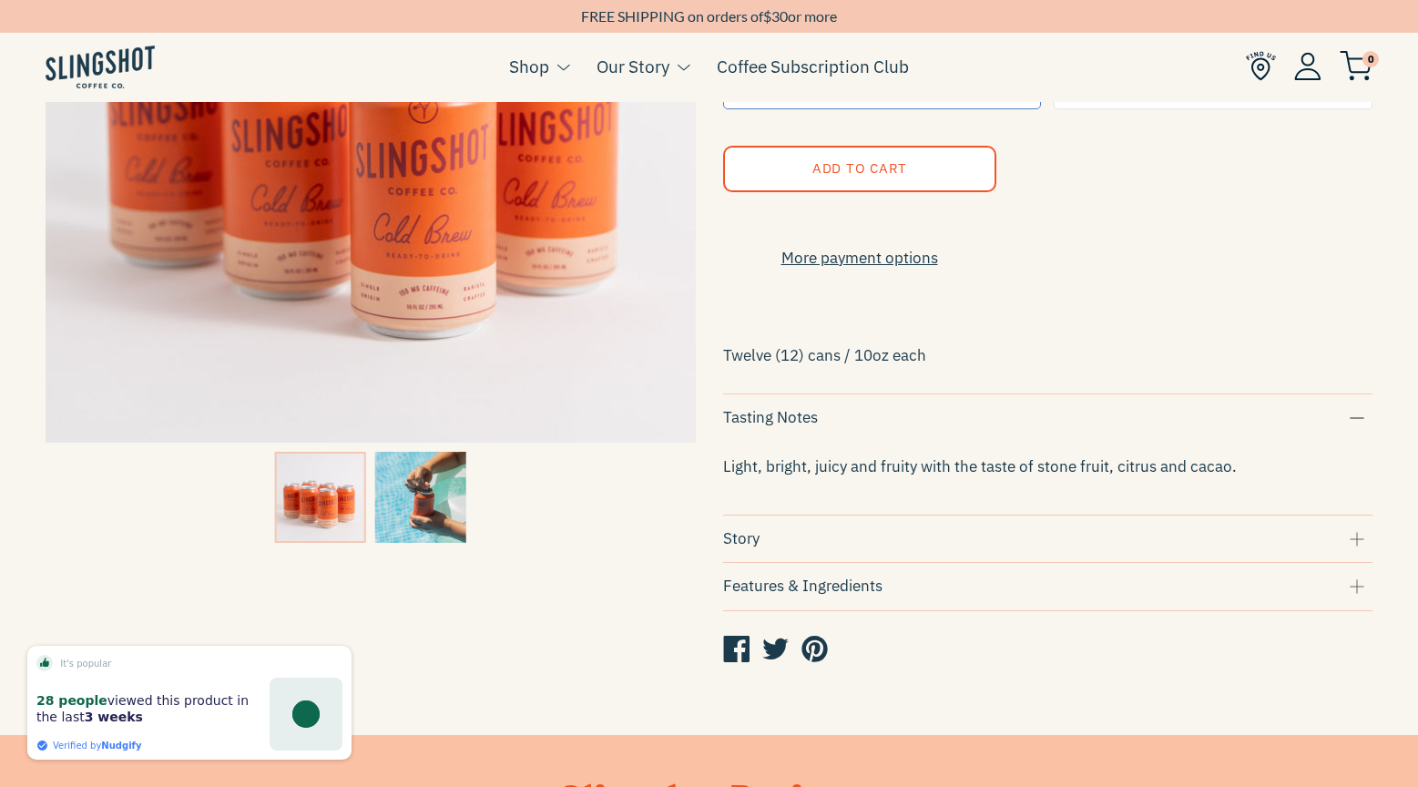
click at [903, 455] on div "Light, bright, juicy and fruity with the taste of stone fruit, citrus and cacao." at bounding box center [1048, 467] width 650 height 56
click at [899, 532] on div "Story" at bounding box center [1048, 539] width 650 height 25
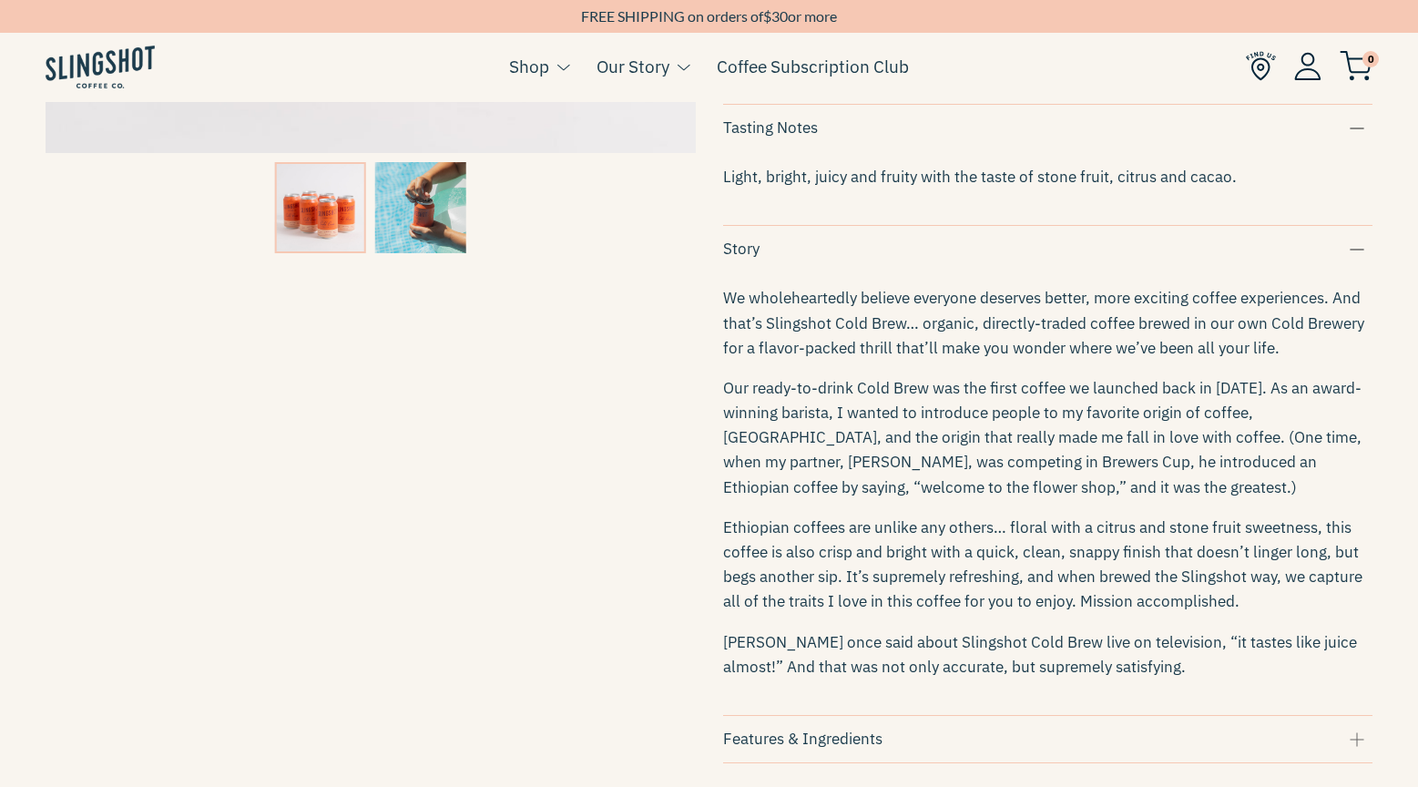
scroll to position [677, 0]
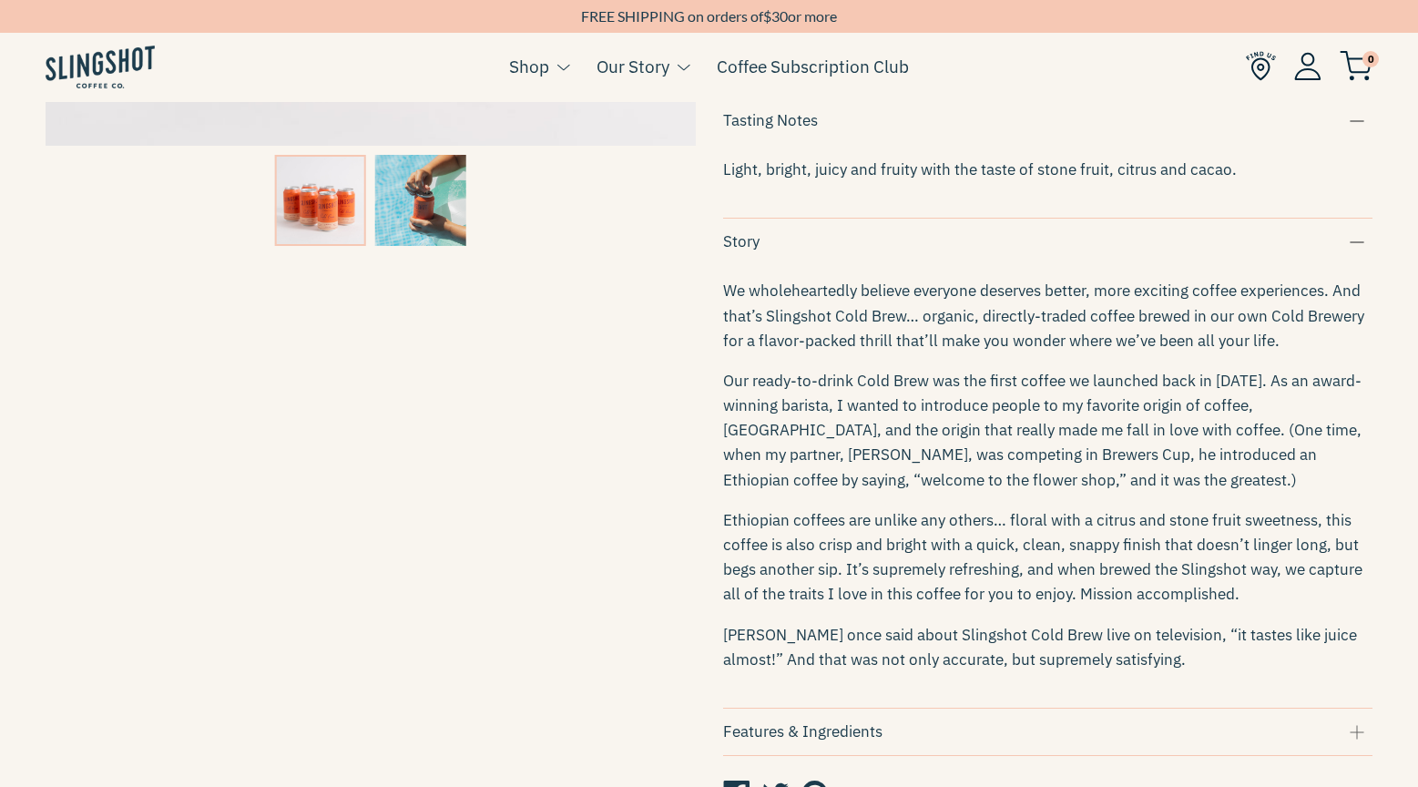
click at [1004, 548] on p "Ethiopian coffees are unlike any others… floral with a citrus and stone fruit s…" at bounding box center [1048, 557] width 650 height 99
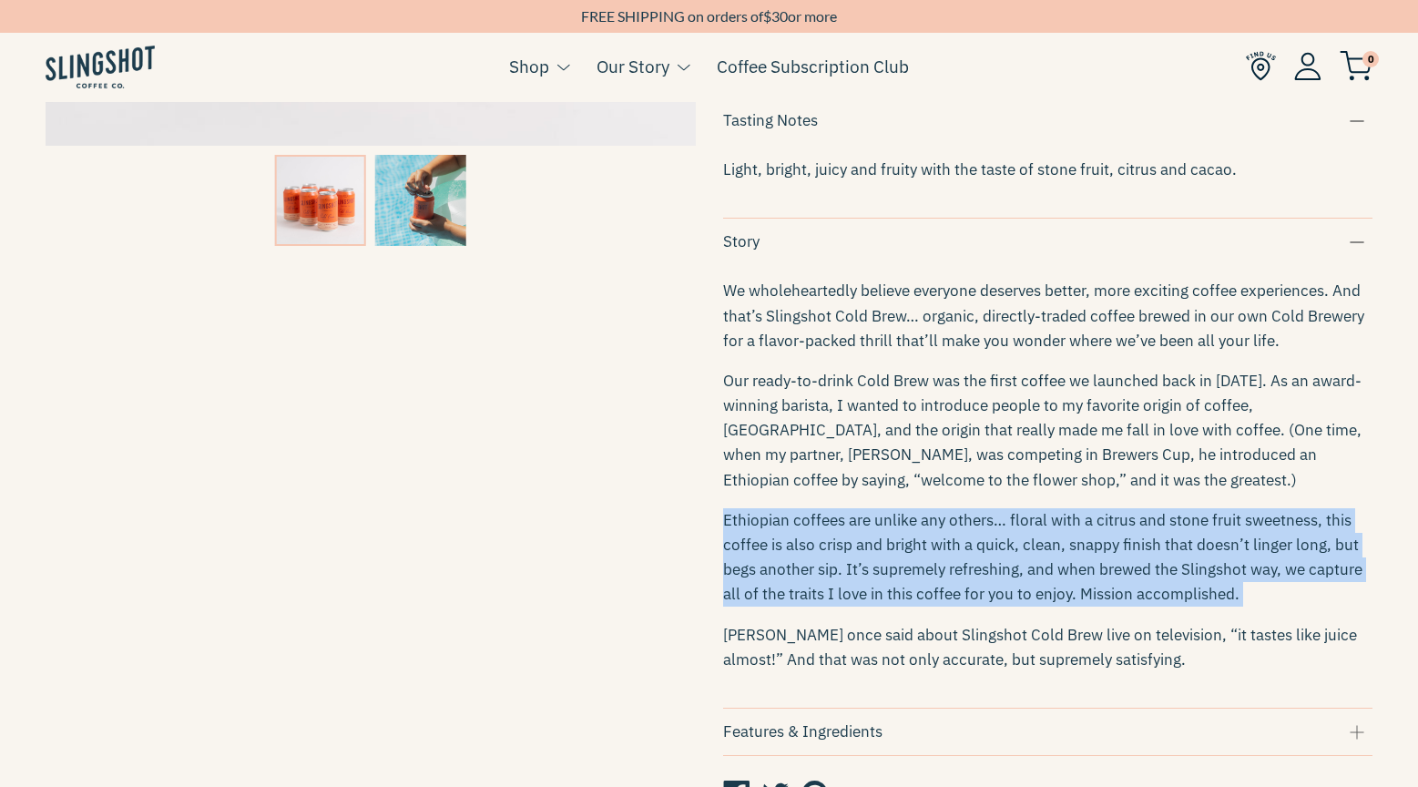
click at [1004, 548] on p "Ethiopian coffees are unlike any others… floral with a citrus and stone fruit s…" at bounding box center [1048, 557] width 650 height 99
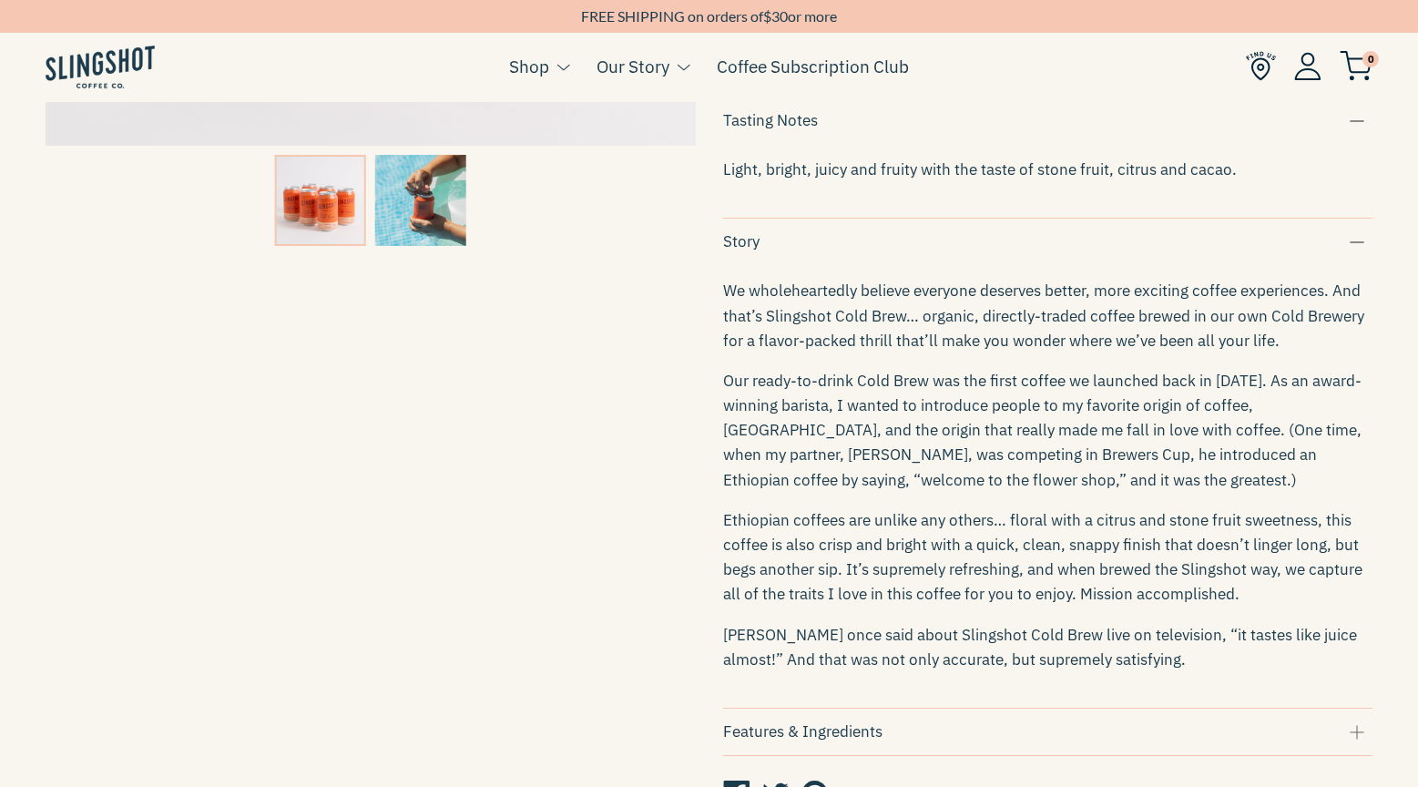
click at [977, 576] on p "Ethiopian coffees are unlike any others… floral with a citrus and stone fruit s…" at bounding box center [1048, 557] width 650 height 99
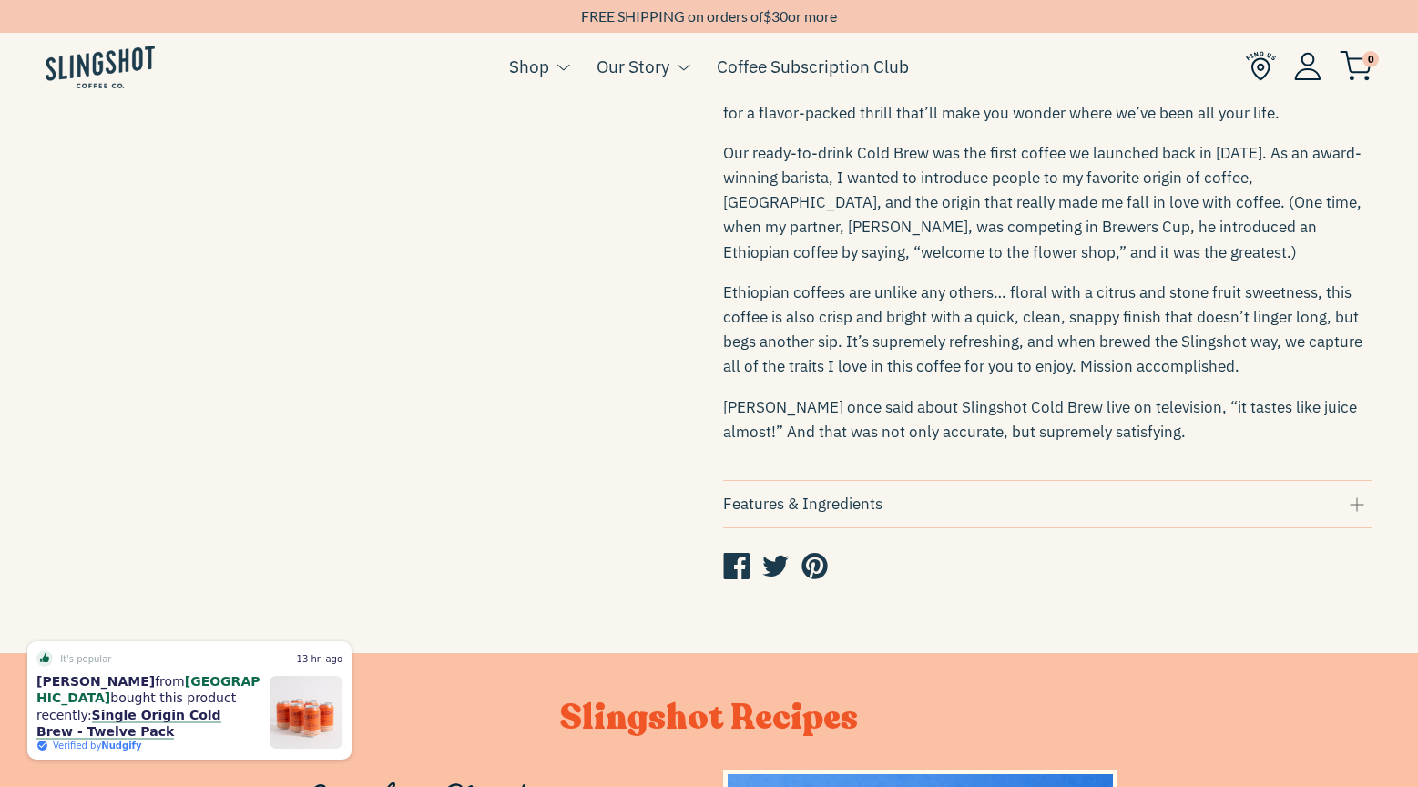
scroll to position [935, 0]
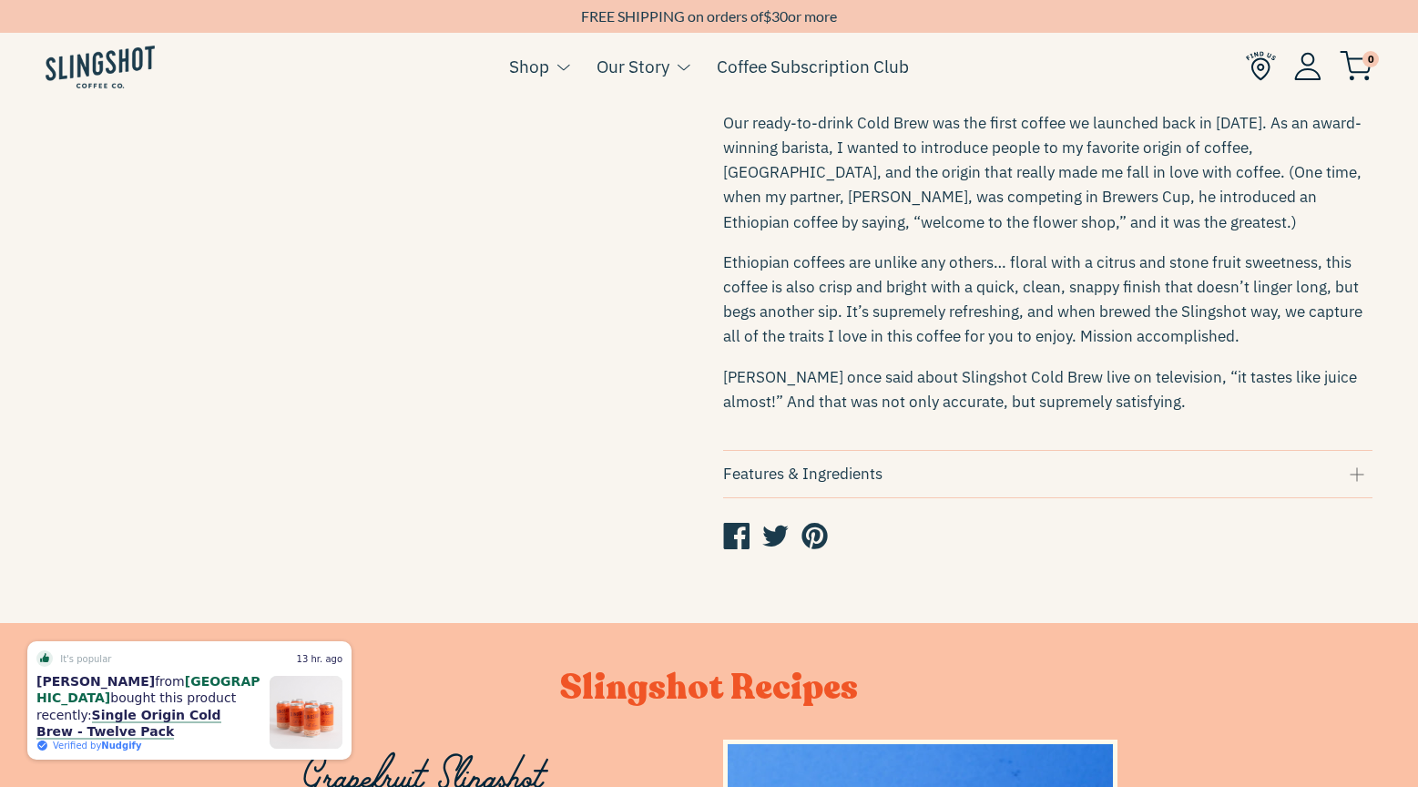
click at [951, 486] on div "Features & Ingredients" at bounding box center [1048, 474] width 650 height 25
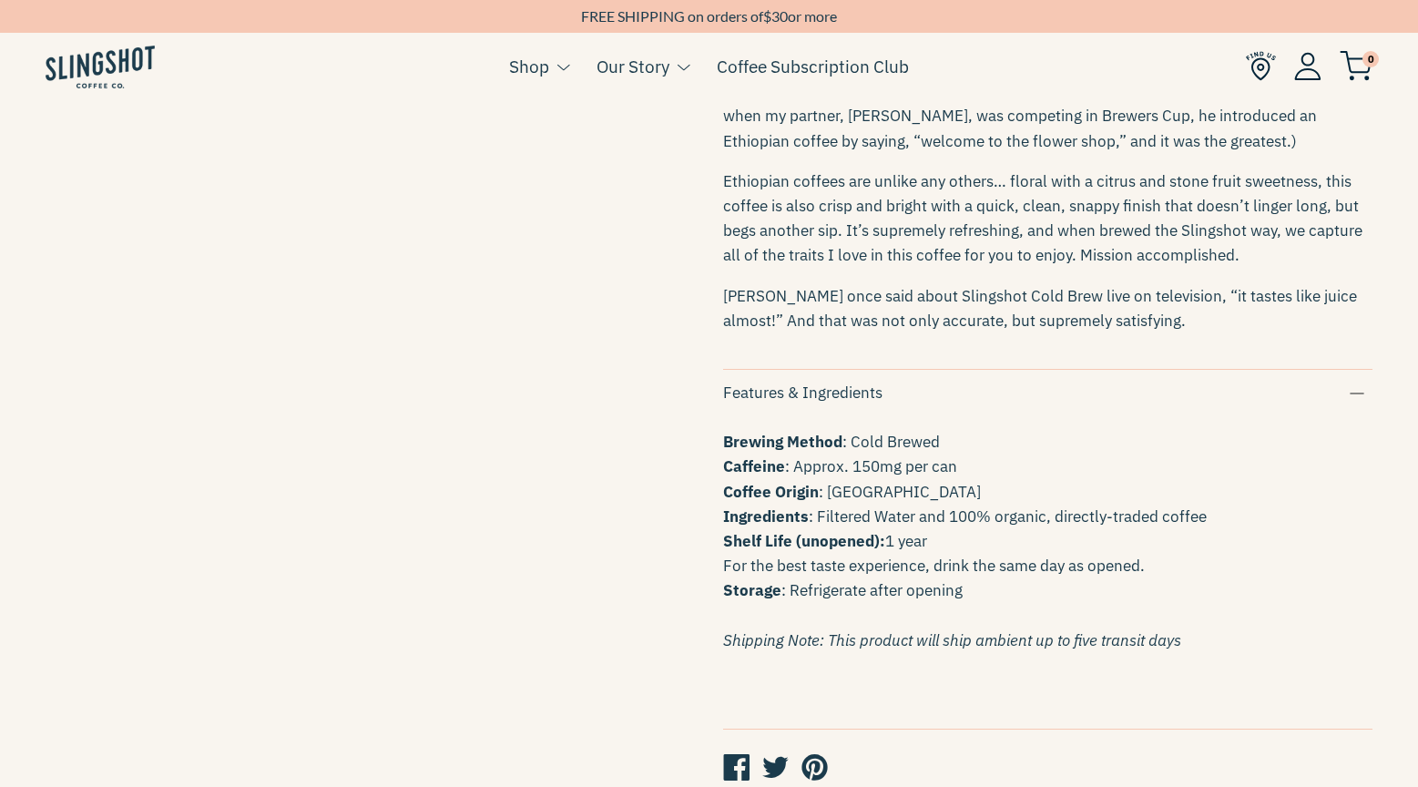
scroll to position [1017, 0]
